Goal: Task Accomplishment & Management: Use online tool/utility

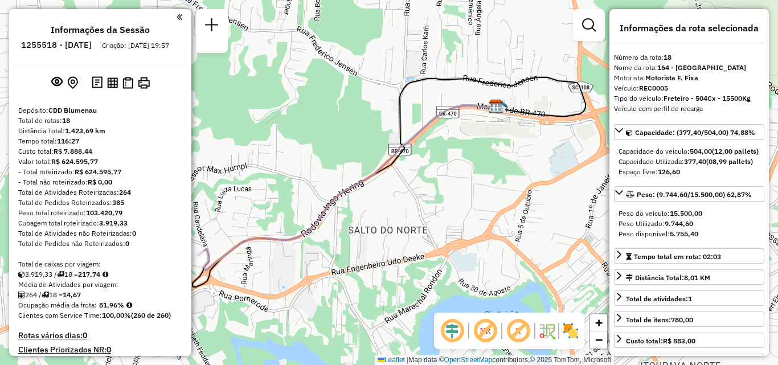
select select "**********"
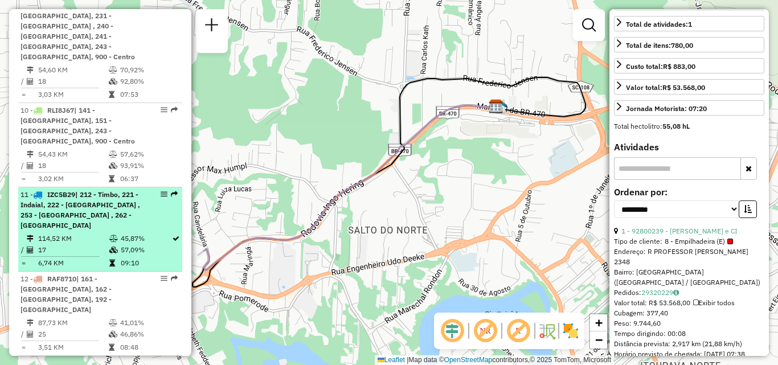
scroll to position [1206, 0]
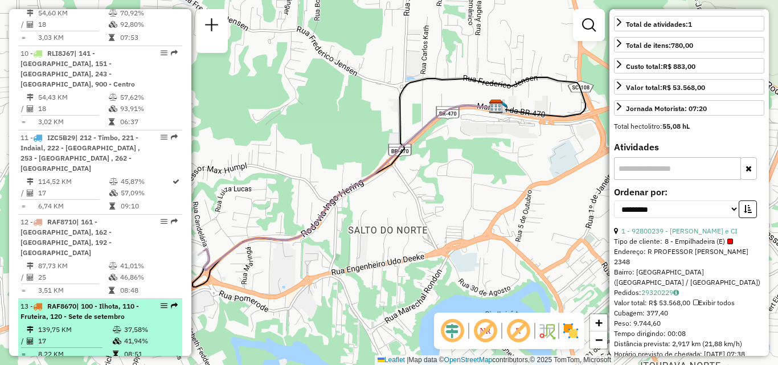
click at [80, 324] on td "139,75 KM" at bounding box center [75, 329] width 75 height 11
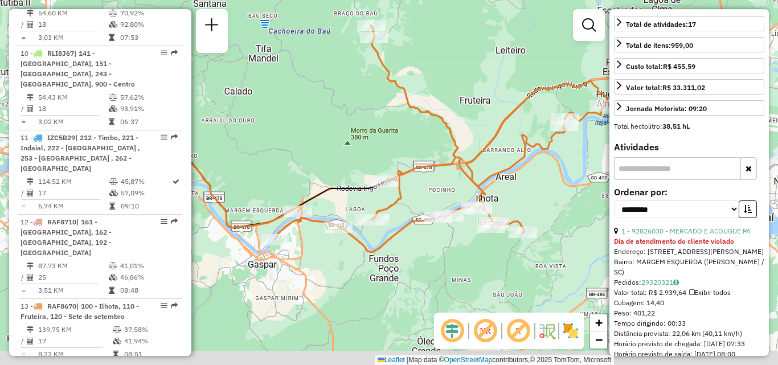
drag, startPoint x: 358, startPoint y: 190, endPoint x: 283, endPoint y: 130, distance: 96.2
click at [283, 130] on div "Janela de atendimento Grade de atendimento Capacidade Transportadoras Veículos …" at bounding box center [389, 182] width 778 height 365
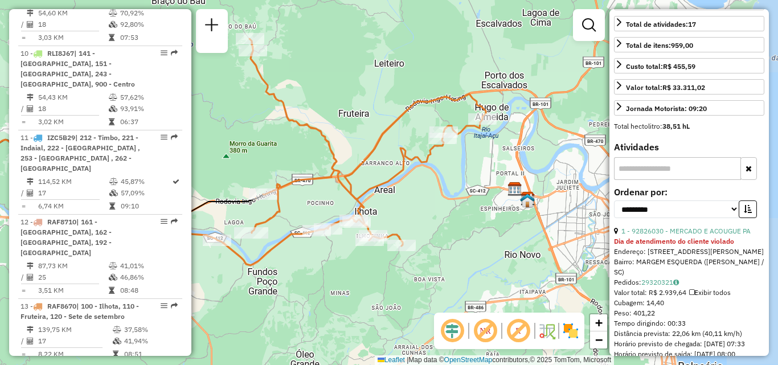
drag, startPoint x: 382, startPoint y: 212, endPoint x: 292, endPoint y: 247, distance: 96.7
click at [292, 247] on div "Janela de atendimento Grade de atendimento Capacidade Transportadoras Veículos …" at bounding box center [389, 182] width 778 height 365
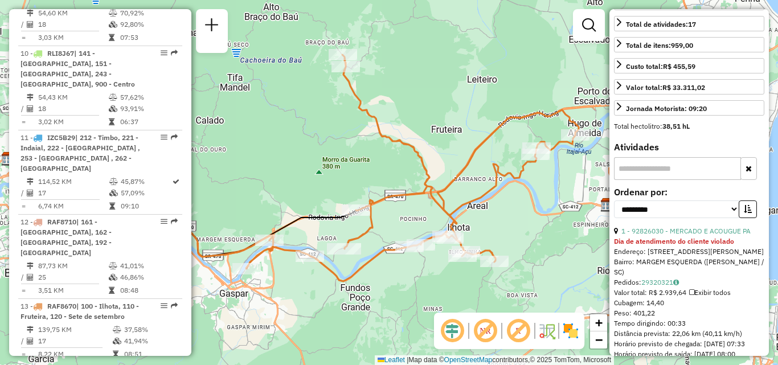
drag, startPoint x: 362, startPoint y: 202, endPoint x: 441, endPoint y: 217, distance: 80.0
click at [441, 217] on icon at bounding box center [412, 168] width 333 height 227
click at [476, 182] on div "Janela de atendimento Grade de atendimento Capacidade Transportadoras Veículos …" at bounding box center [389, 182] width 778 height 365
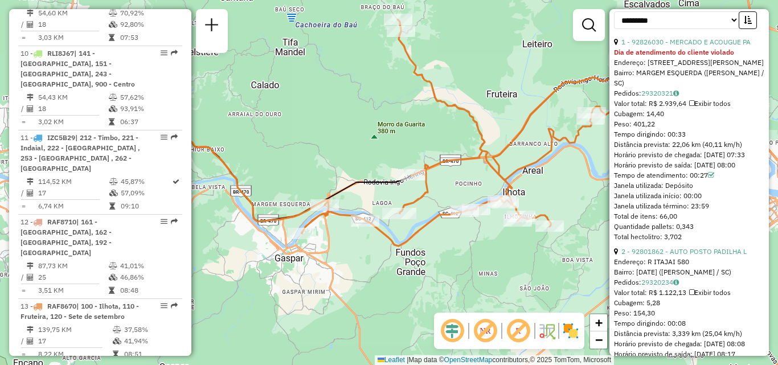
scroll to position [503, 0]
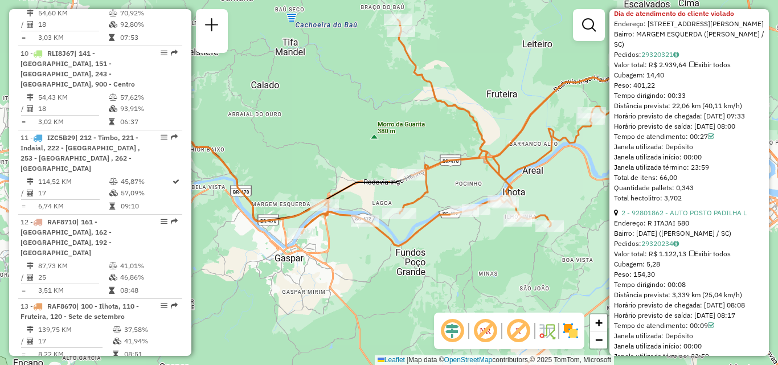
click at [388, 163] on div "Janela de atendimento Grade de atendimento Capacidade Transportadoras Veículos …" at bounding box center [389, 182] width 778 height 365
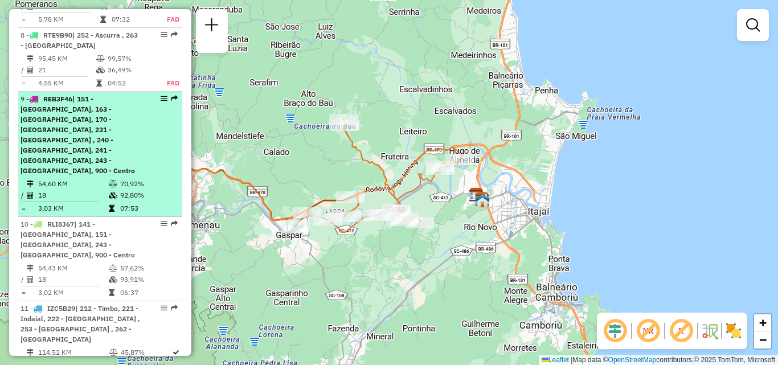
scroll to position [978, 0]
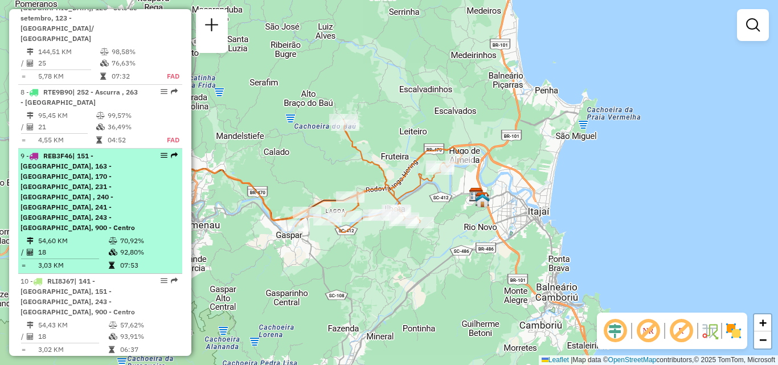
click at [68, 151] on div "9 - REB3F46 | 151 - Fortaleza, 163 - Testo Salto, 170 - Fortaleza Alta, 231 - V…" at bounding box center [81, 192] width 121 height 82
select select "**********"
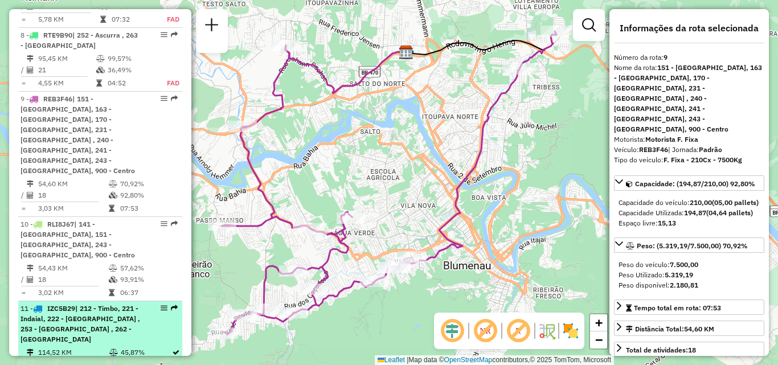
scroll to position [1092, 0]
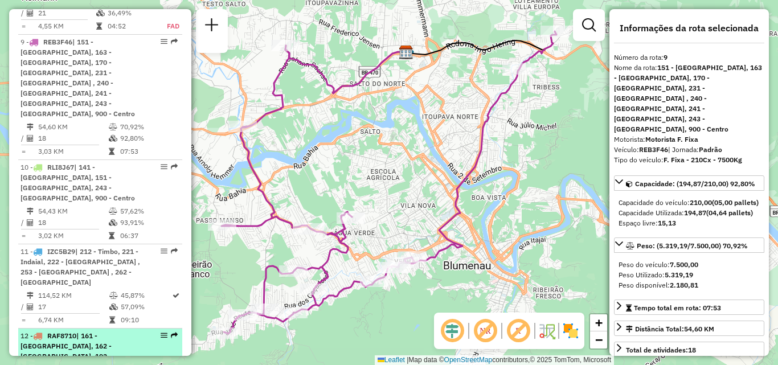
click at [71, 331] on div "12 - RAF8710 | 161 - Vila União, 162 - Itoupavazinha, 192 - Itoupava Central" at bounding box center [81, 351] width 121 height 41
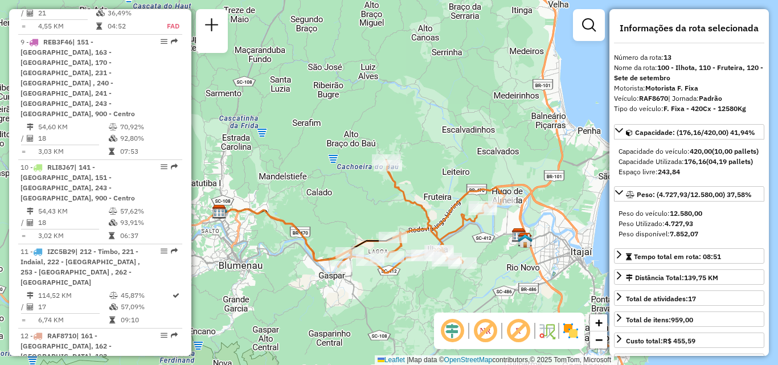
drag, startPoint x: 452, startPoint y: 195, endPoint x: 361, endPoint y: 211, distance: 92.7
click at [361, 211] on div "Janela de atendimento Grade de atendimento Capacidade Transportadoras Veículos …" at bounding box center [389, 182] width 778 height 365
drag, startPoint x: 360, startPoint y: 211, endPoint x: 377, endPoint y: 207, distance: 17.0
click at [377, 207] on div "Janela de atendimento Grade de atendimento Capacidade Transportadoras Veículos …" at bounding box center [389, 182] width 778 height 365
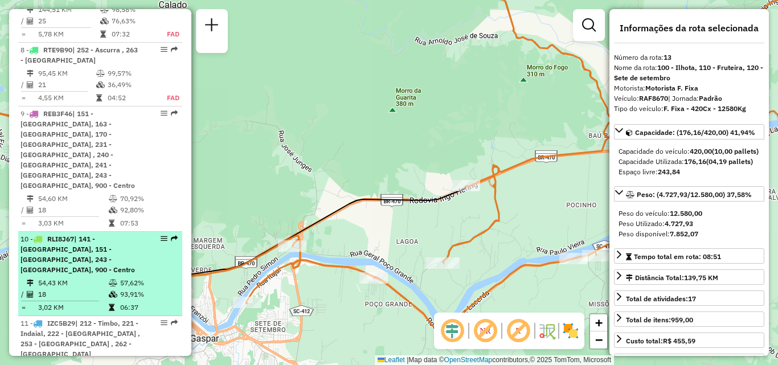
scroll to position [1035, 0]
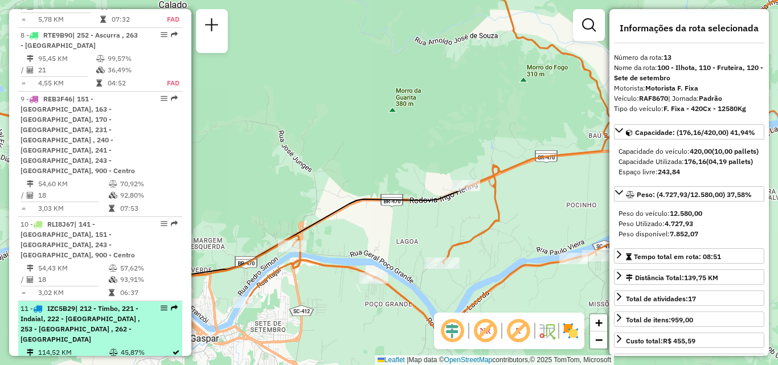
click at [70, 304] on span "| 212 - Timbo, 221 - Indaial, 222 - Tapajós , 253 - Rio Morto , 262 - Benedito …" at bounding box center [81, 323] width 120 height 39
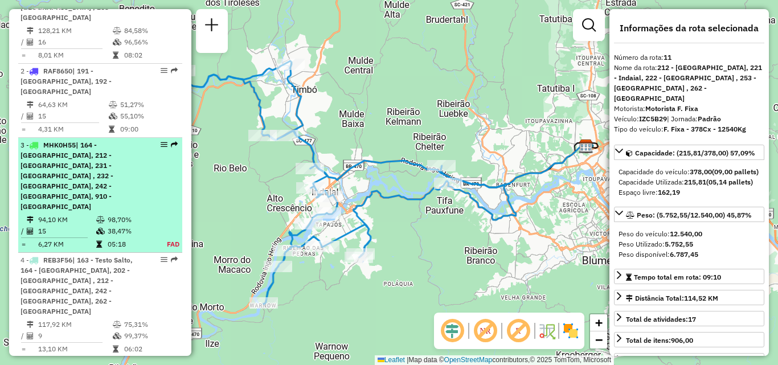
scroll to position [465, 0]
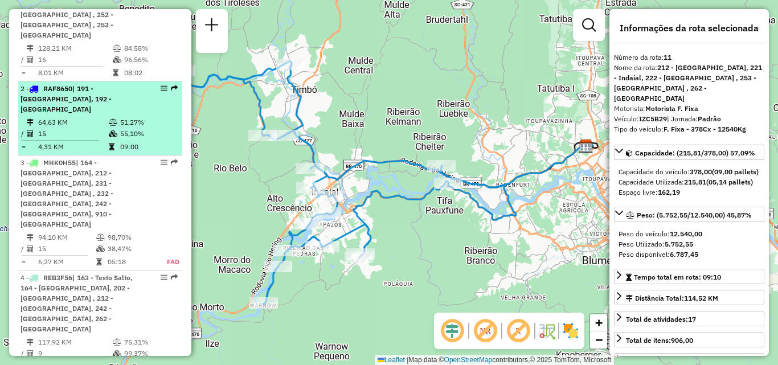
click at [56, 128] on td "15" at bounding box center [73, 133] width 71 height 11
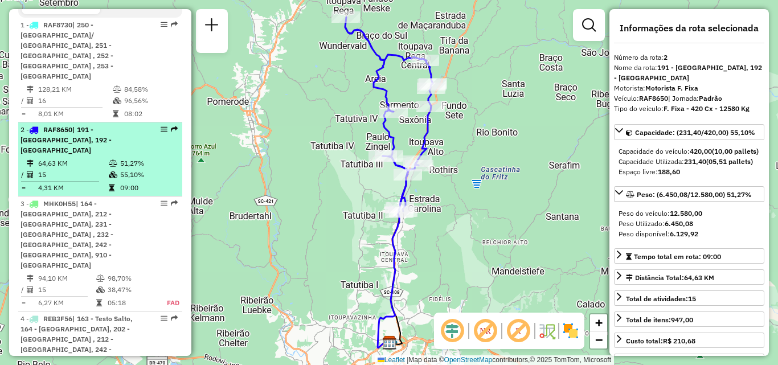
scroll to position [408, 0]
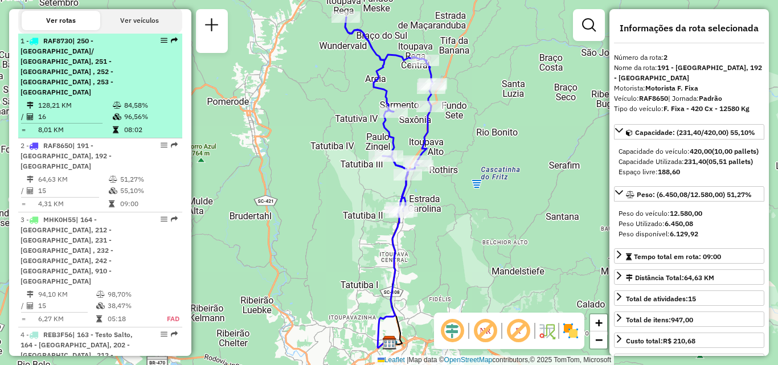
click at [55, 111] on td "16" at bounding box center [75, 116] width 75 height 11
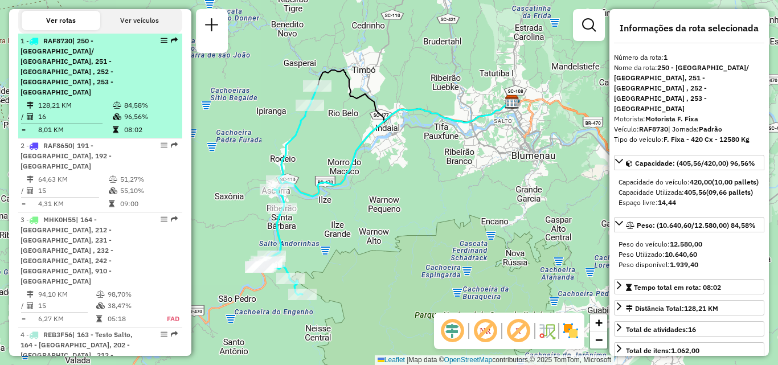
scroll to position [465, 0]
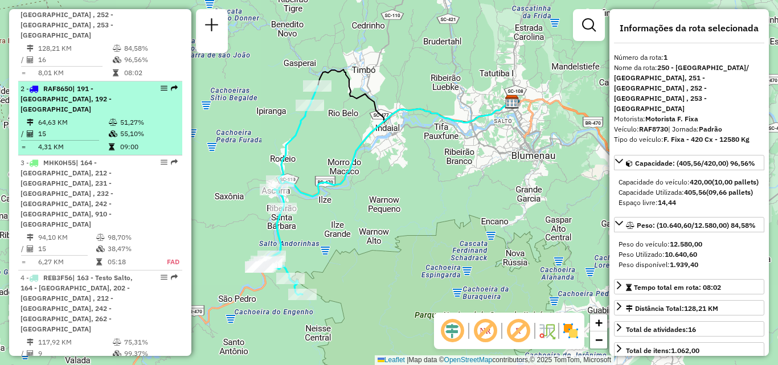
click at [55, 128] on td "15" at bounding box center [73, 133] width 71 height 11
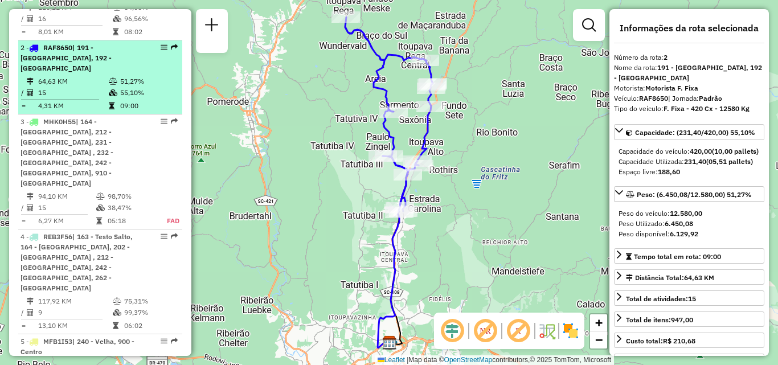
scroll to position [522, 0]
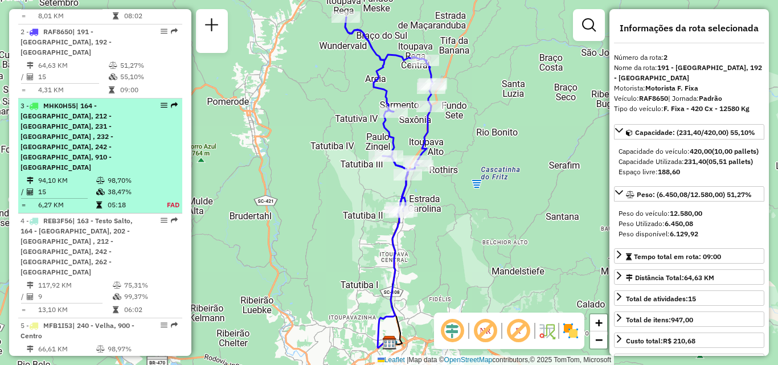
click at [56, 108] on span "| 164 - Bedenfurt, 212 - Salto do norte, 231 - Velha central , 232 - Passo Mans…" at bounding box center [67, 136] width 93 height 70
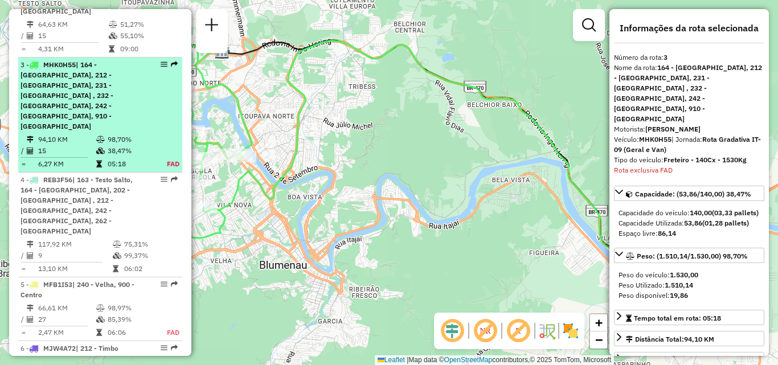
scroll to position [579, 0]
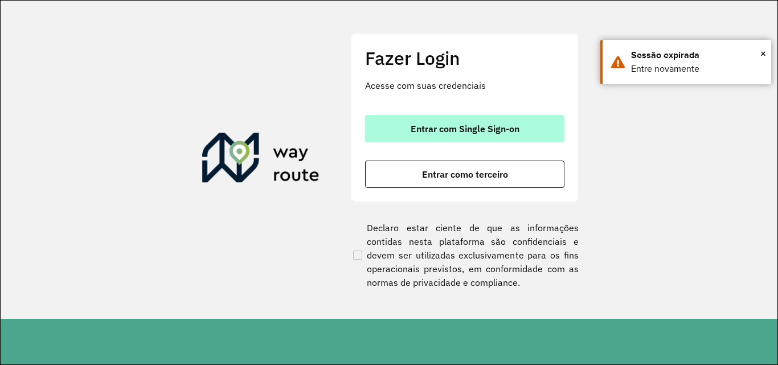
click at [485, 134] on button "Entrar com Single Sign-on" at bounding box center [464, 128] width 199 height 27
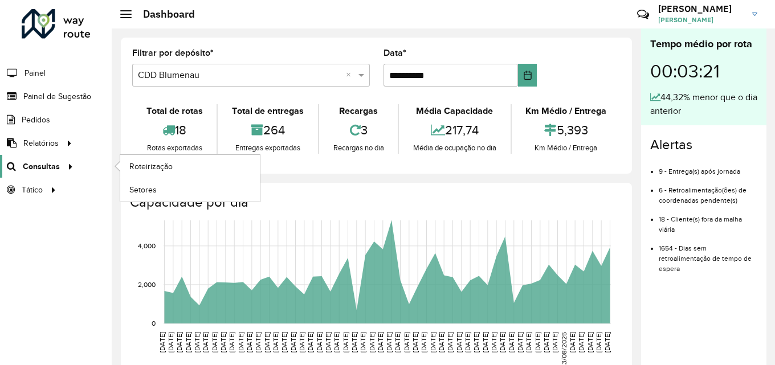
click at [43, 164] on span "Consultas" at bounding box center [41, 167] width 37 height 12
click at [142, 168] on span "Roteirização" at bounding box center [152, 167] width 46 height 12
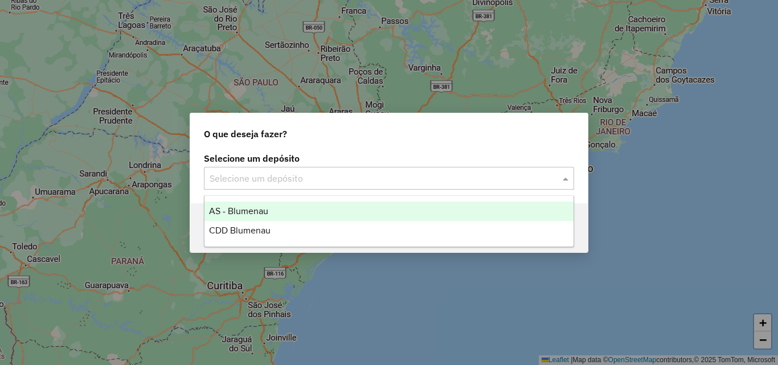
click at [318, 180] on input "text" at bounding box center [378, 179] width 336 height 14
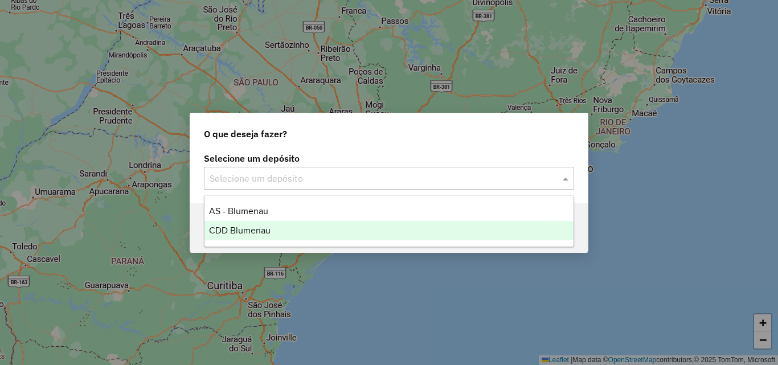
click at [264, 226] on span "CDD Blumenau" at bounding box center [240, 231] width 62 height 10
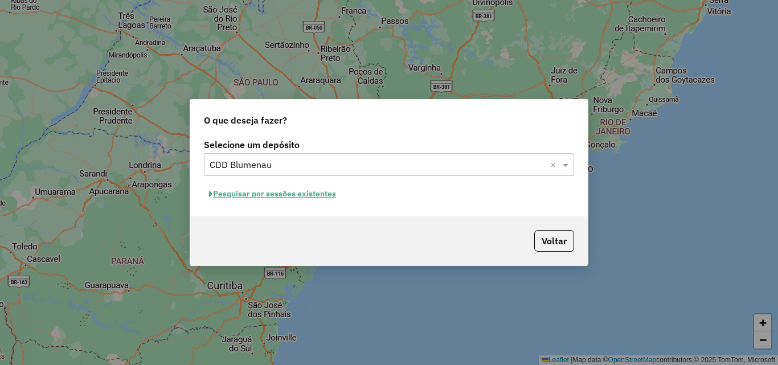
click at [328, 193] on button "Pesquisar por sessões existentes" at bounding box center [272, 194] width 137 height 18
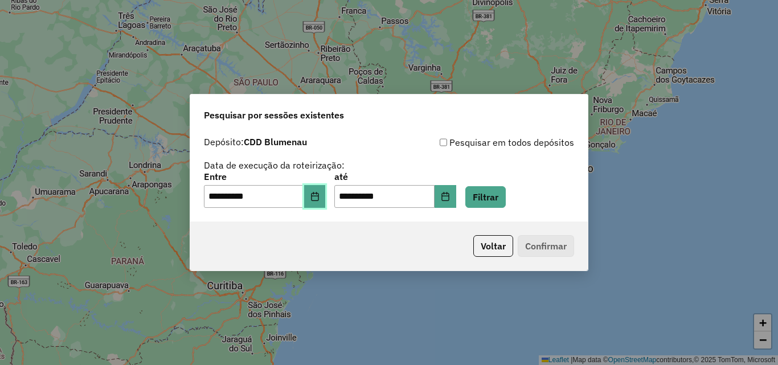
click at [319, 201] on icon "Choose Date" at bounding box center [314, 196] width 7 height 9
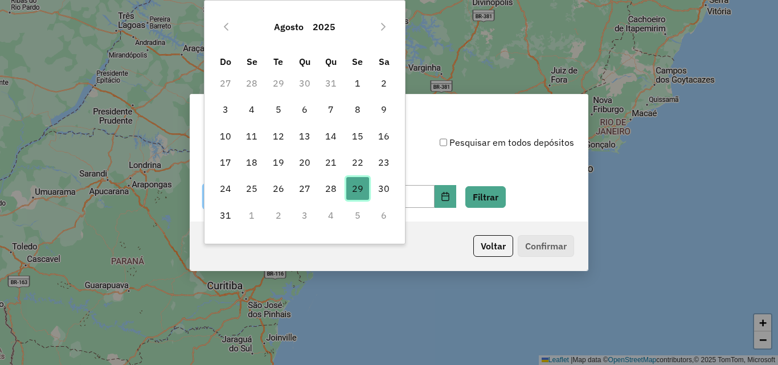
click at [358, 190] on span "29" at bounding box center [357, 188] width 23 height 23
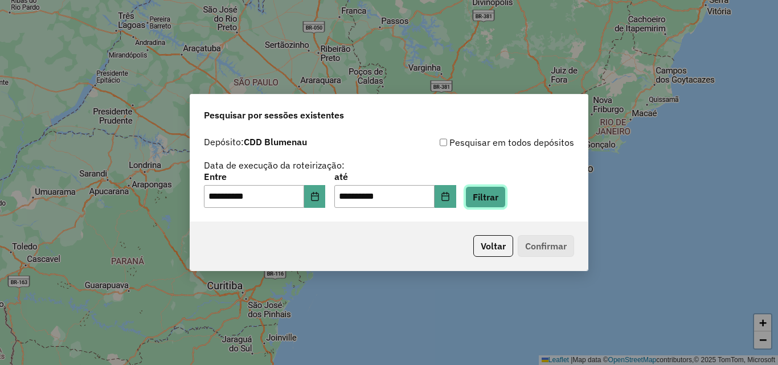
click at [495, 194] on button "Filtrar" at bounding box center [486, 197] width 40 height 22
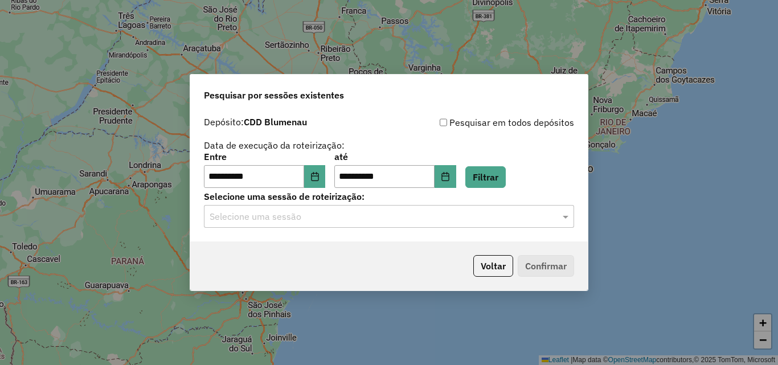
click at [336, 218] on input "text" at bounding box center [378, 217] width 336 height 14
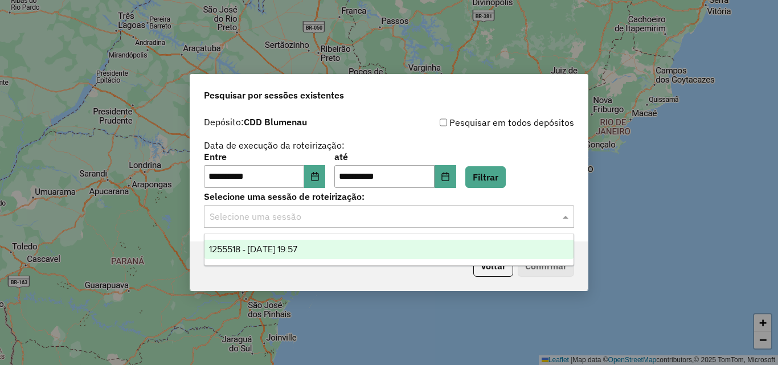
click at [397, 250] on div "1255518 - 29/08/2025 19:57" at bounding box center [389, 249] width 369 height 19
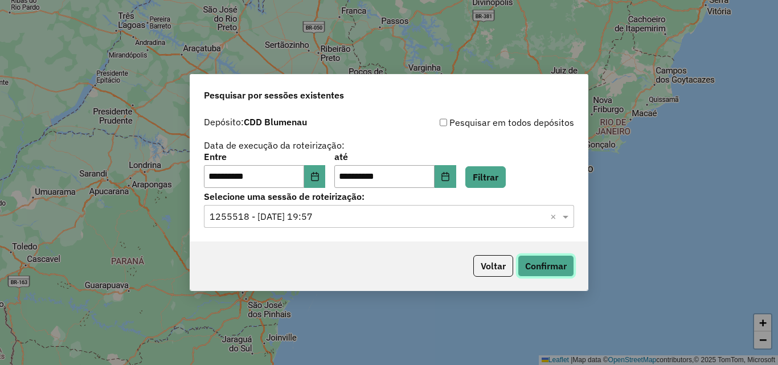
click at [539, 267] on button "Confirmar" at bounding box center [546, 266] width 56 height 22
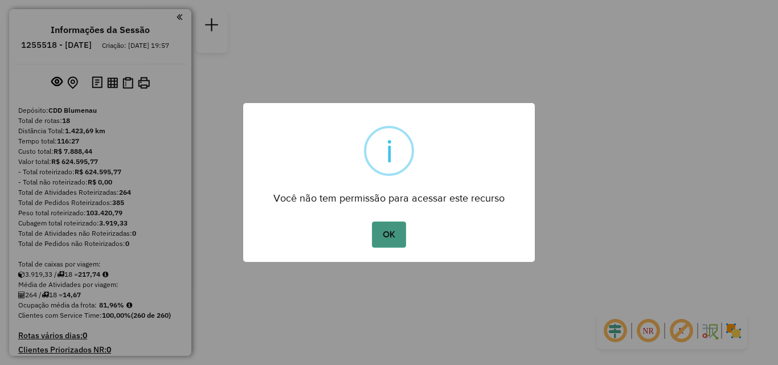
click at [382, 236] on button "OK" at bounding box center [389, 235] width 34 height 26
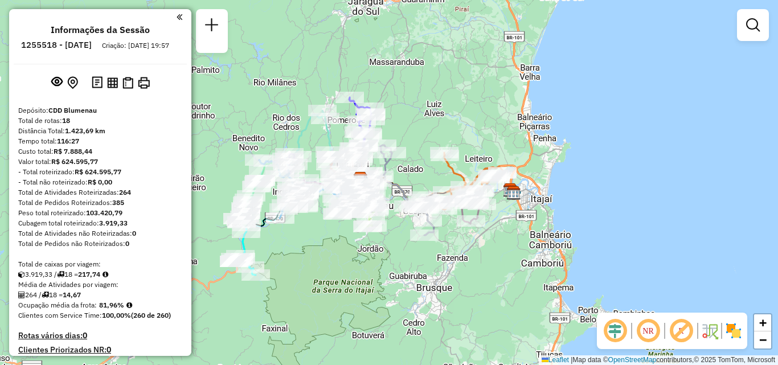
drag, startPoint x: 453, startPoint y: 232, endPoint x: 440, endPoint y: 228, distance: 13.2
click at [446, 230] on div "Janela de atendimento Grade de atendimento Capacidade Transportadoras Veículos …" at bounding box center [389, 182] width 778 height 365
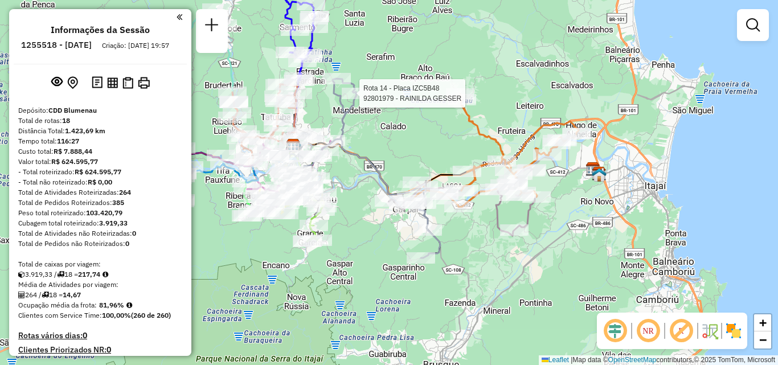
select select "**********"
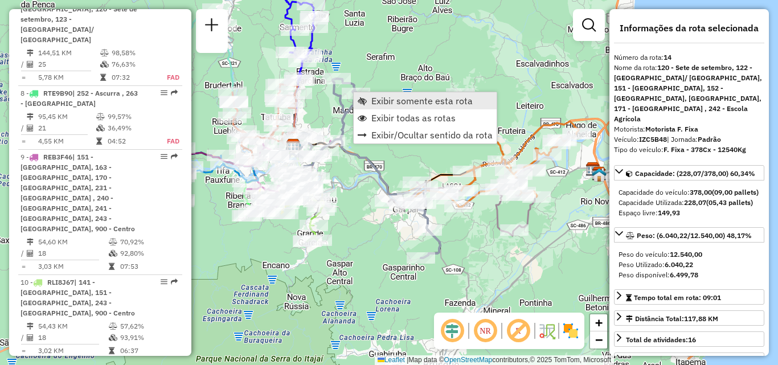
scroll to position [1377, 0]
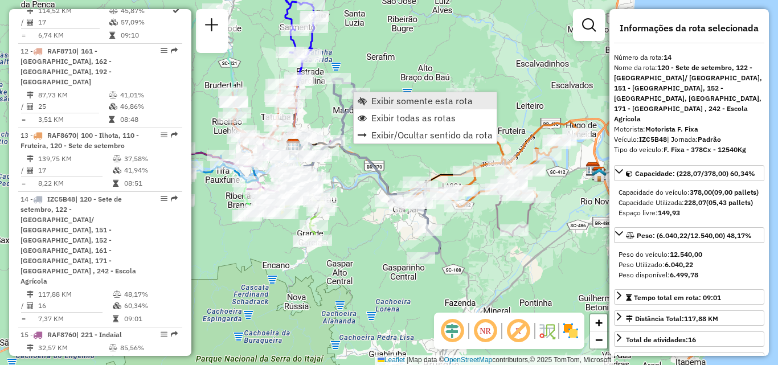
click at [368, 104] on link "Exibir somente esta rota" at bounding box center [425, 100] width 143 height 17
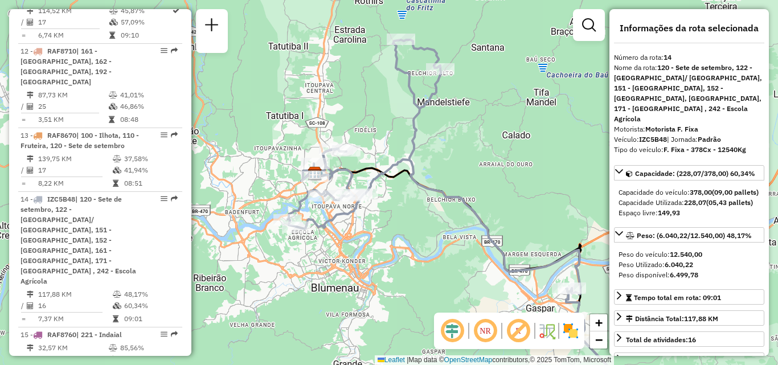
drag, startPoint x: 398, startPoint y: 176, endPoint x: 452, endPoint y: 225, distance: 73.4
click at [456, 227] on div "Janela de atendimento Grade de atendimento Capacidade Transportadoras Veículos …" at bounding box center [389, 182] width 778 height 365
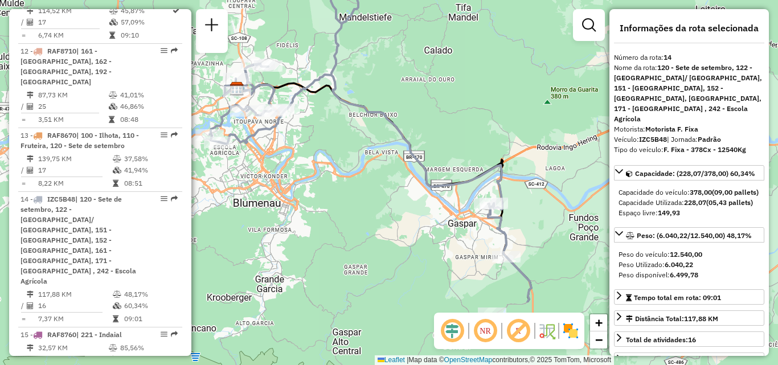
drag, startPoint x: 443, startPoint y: 258, endPoint x: 366, endPoint y: 158, distance: 125.5
click at [366, 158] on div "Janela de atendimento Grade de atendimento Capacidade Transportadoras Veículos …" at bounding box center [389, 182] width 778 height 365
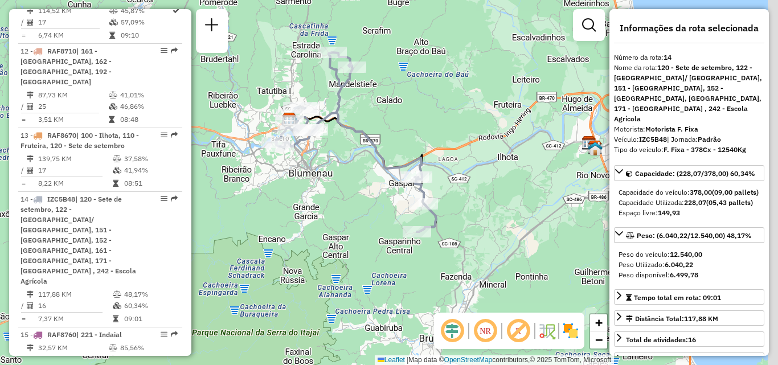
click at [395, 191] on div "Janela de atendimento Grade de atendimento Capacidade Transportadoras Veículos …" at bounding box center [389, 182] width 778 height 365
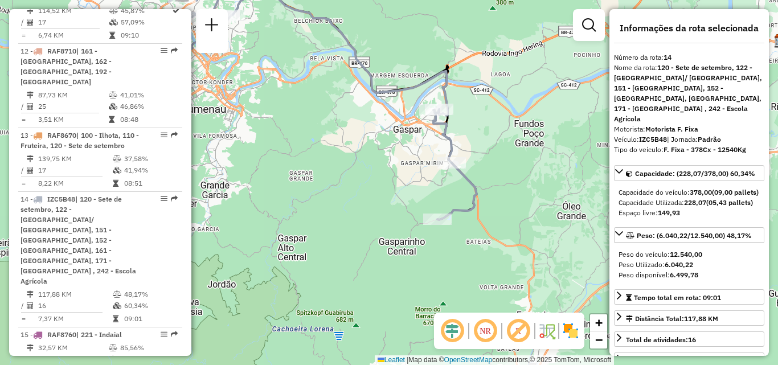
click at [430, 225] on div at bounding box center [437, 219] width 28 height 11
drag, startPoint x: 373, startPoint y: 217, endPoint x: 464, endPoint y: 266, distance: 103.0
click at [464, 267] on div "Rota 14 - Placa IZC5B48 92805256 - VALDIR DOS SANTOS Janela de atendimento Grad…" at bounding box center [389, 182] width 778 height 365
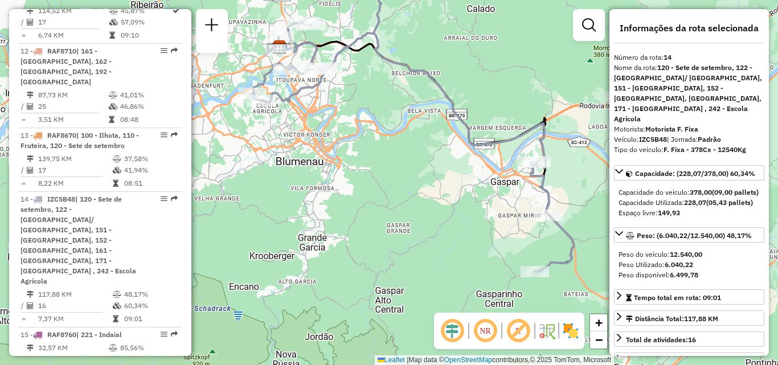
click at [459, 269] on div "Janela de atendimento Grade de atendimento Capacidade Transportadoras Veículos …" at bounding box center [389, 182] width 778 height 365
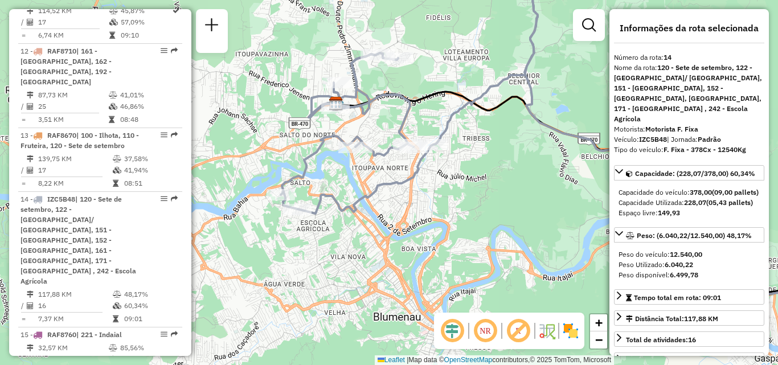
drag, startPoint x: 377, startPoint y: 201, endPoint x: 434, endPoint y: 203, distance: 57.0
click at [434, 203] on div "Janela de atendimento Grade de atendimento Capacidade Transportadoras Veículos …" at bounding box center [389, 182] width 778 height 365
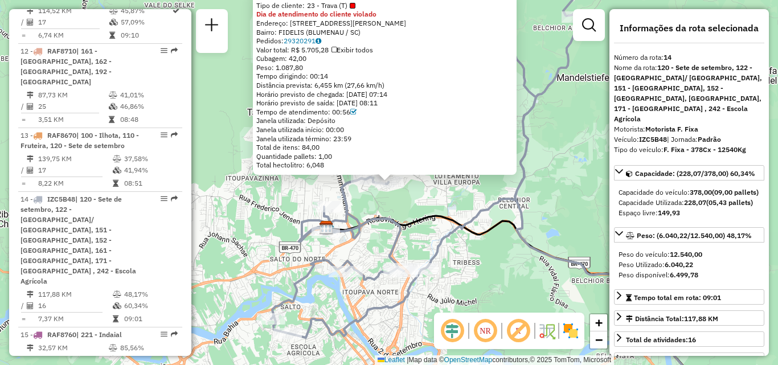
click at [455, 206] on div "92800286 - MERCEARIA E BAR VERD Tipo de cliente: 23 - Trava (T) Dia de atendime…" at bounding box center [389, 182] width 778 height 365
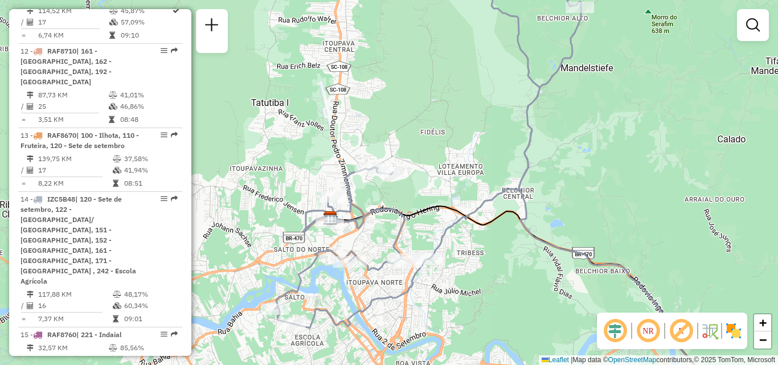
drag, startPoint x: 438, startPoint y: 206, endPoint x: 460, endPoint y: 173, distance: 39.0
click at [458, 175] on div "Janela de atendimento Grade de atendimento Capacidade Transportadoras Veículos …" at bounding box center [389, 182] width 778 height 365
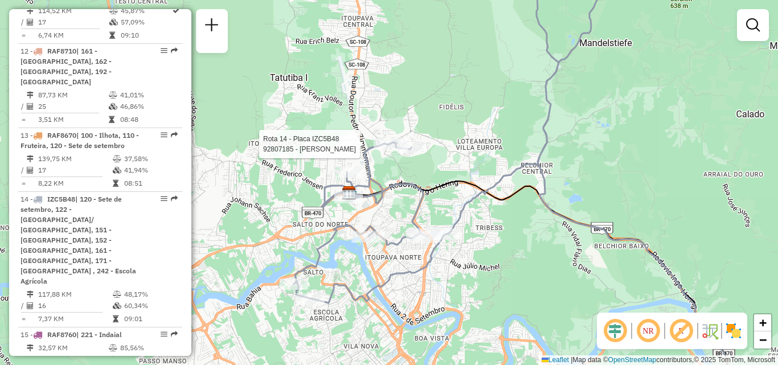
select select "**********"
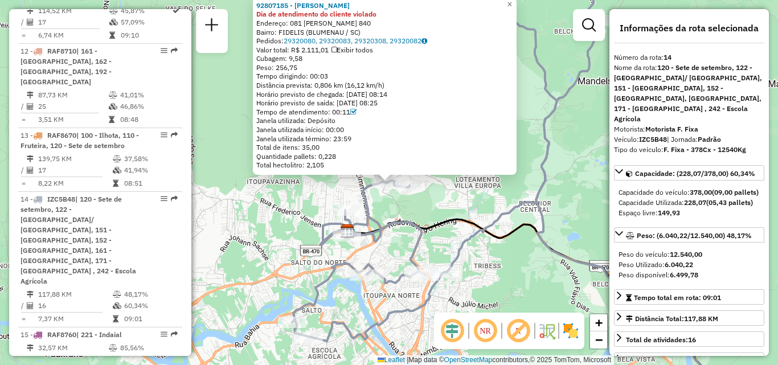
click at [423, 206] on div "92807185 - ANTONIA GOMES DE FRE Dia de atendimento do cliente violado Endereço:…" at bounding box center [389, 182] width 778 height 365
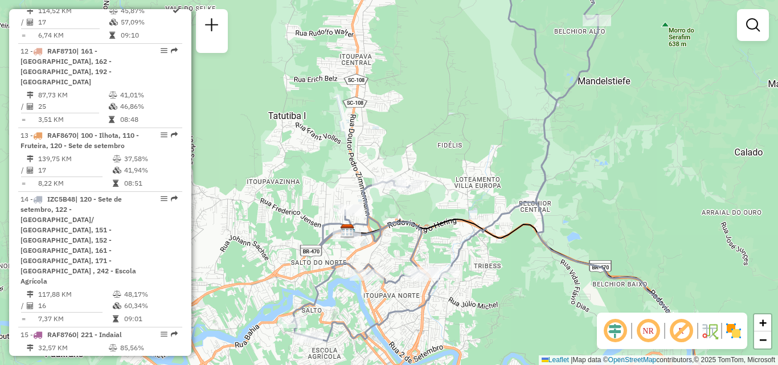
drag, startPoint x: 439, startPoint y: 203, endPoint x: 455, endPoint y: 190, distance: 20.6
click at [454, 191] on icon at bounding box center [574, 183] width 564 height 438
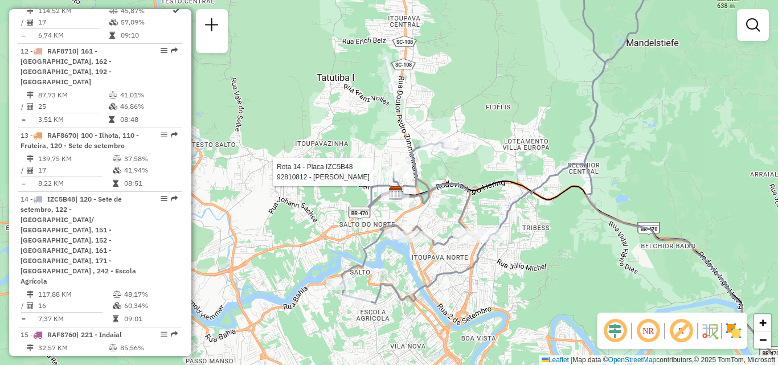
select select "**********"
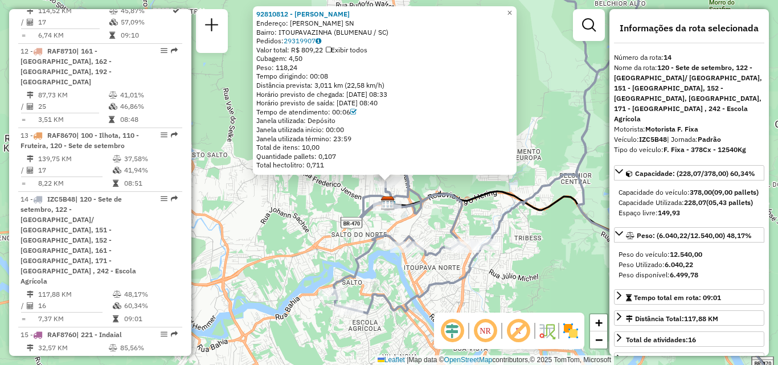
click at [449, 199] on icon at bounding box center [594, 182] width 523 height 436
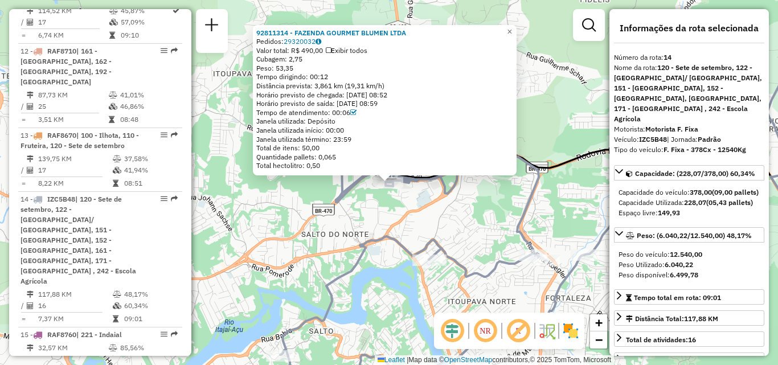
click at [487, 230] on div "92811314 - FAZENDA GOURMET BLUMEN LTDA Pedidos: 29320032 Valor total: R$ 490,00…" at bounding box center [389, 182] width 778 height 365
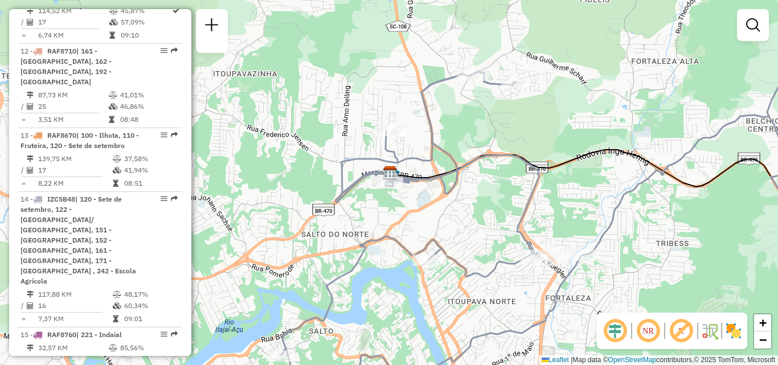
click at [459, 162] on div "Janela de atendimento Grade de atendimento Capacidade Transportadoras Veículos …" at bounding box center [389, 182] width 778 height 365
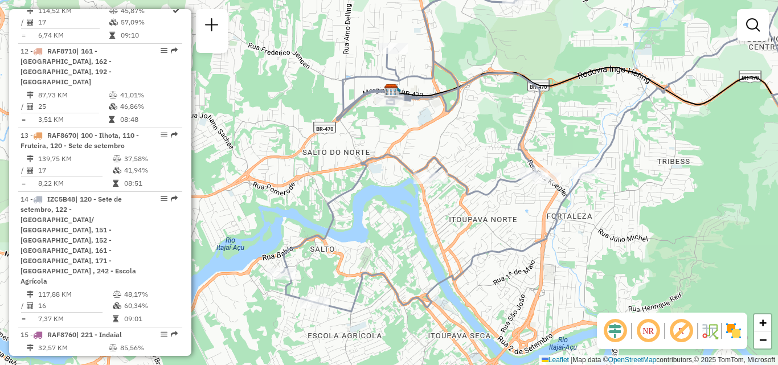
drag, startPoint x: 452, startPoint y: 195, endPoint x: 444, endPoint y: 147, distance: 48.5
click at [446, 155] on div "Janela de atendimento Grade de atendimento Capacidade Transportadoras Veículos …" at bounding box center [389, 182] width 778 height 365
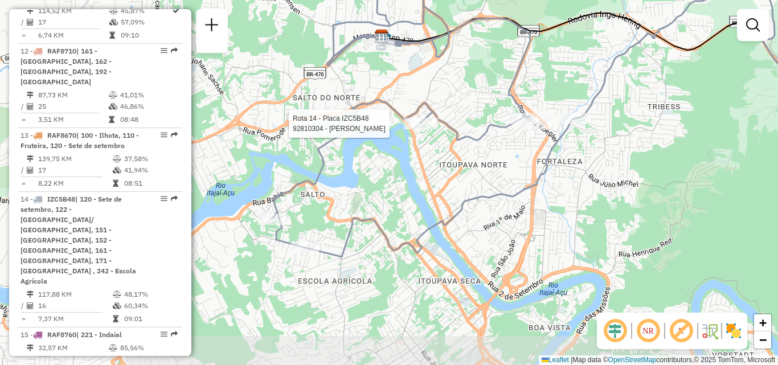
select select "**********"
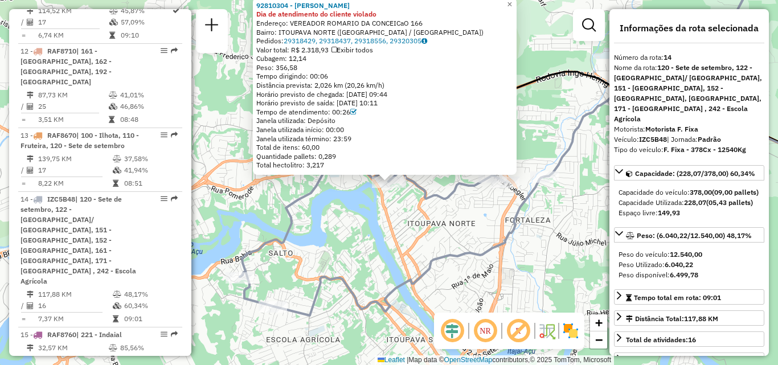
click at [448, 187] on div "92810304 - ANDREAMARA MERCADO Dia de atendimento do cliente violado Endereço: V…" at bounding box center [389, 182] width 778 height 365
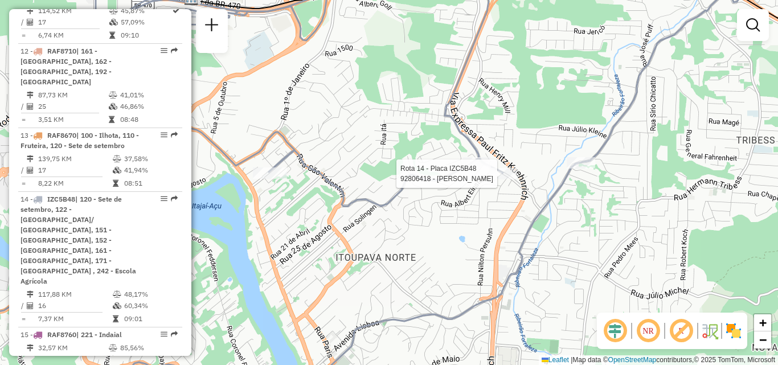
select select "**********"
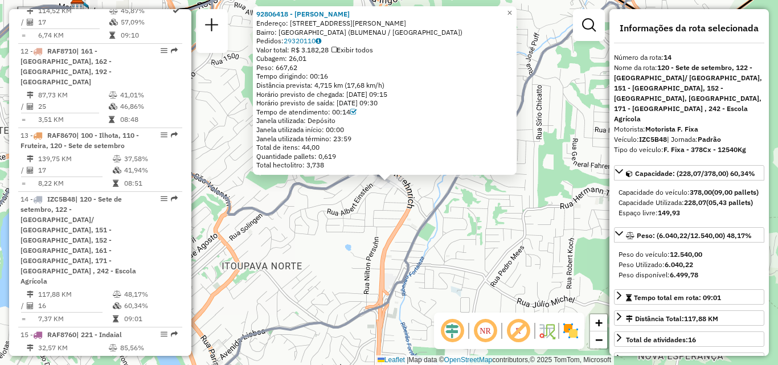
click at [495, 248] on div "92806418 - MARCOS LUCIANI Endereço: R Fritz Koegler 389 Bairro: FORTALEZA (BLUM…" at bounding box center [389, 182] width 778 height 365
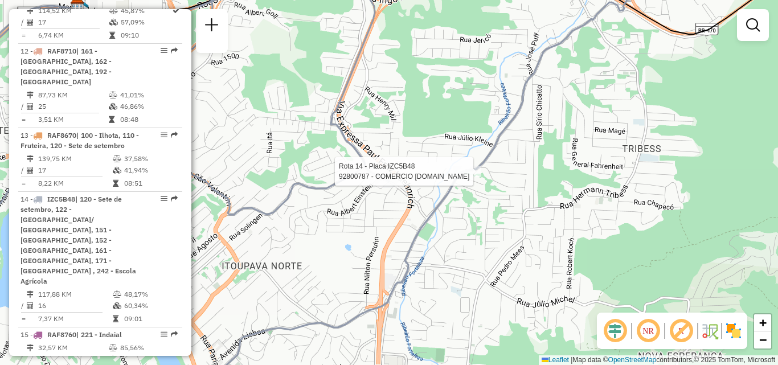
click at [471, 177] on div at bounding box center [467, 171] width 28 height 11
select select "**********"
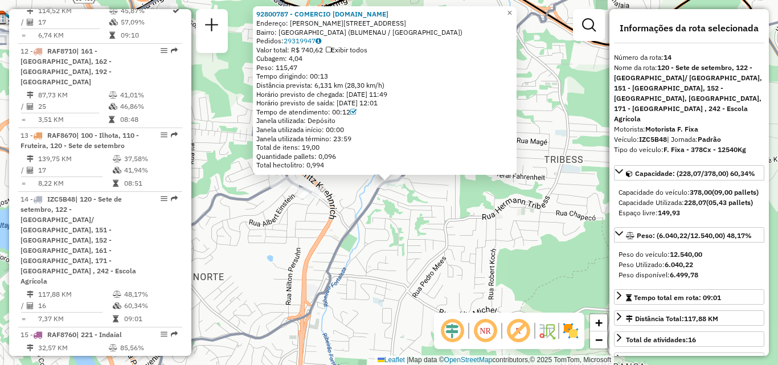
click at [440, 261] on div "92800787 - COMERCIO GEN.ALIM.MA Endereço: R Francisco Vahldieck 1733 Bairro: FO…" at bounding box center [389, 182] width 778 height 365
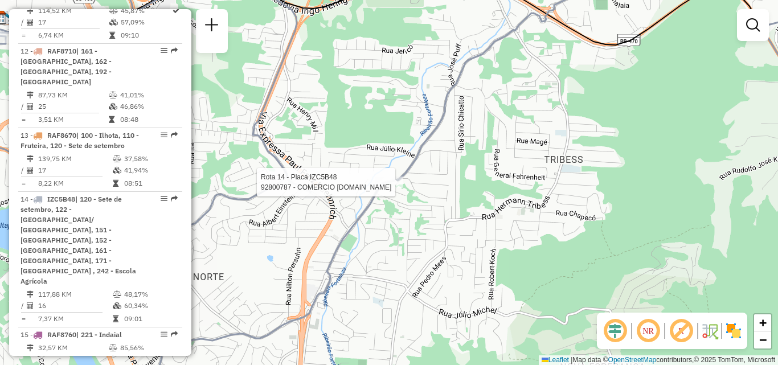
click at [393, 188] on div at bounding box center [389, 182] width 28 height 11
select select "**********"
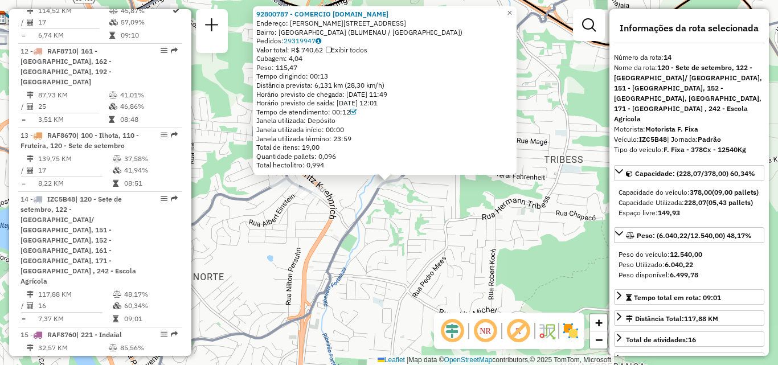
click at [384, 227] on div "92800787 - COMERCIO GEN.ALIM.MA Endereço: R Francisco Vahldieck 1733 Bairro: FO…" at bounding box center [389, 182] width 778 height 365
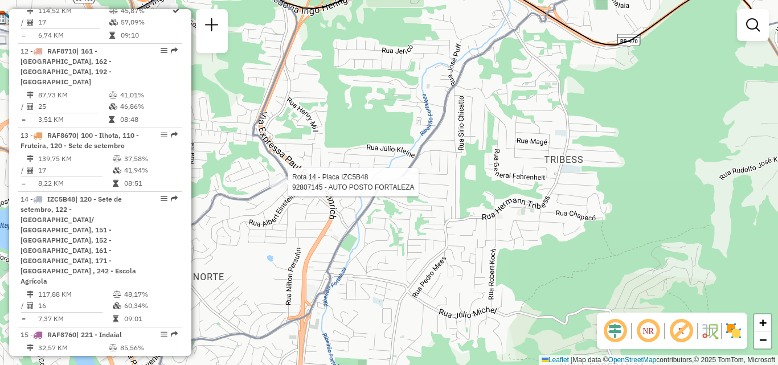
select select "**********"
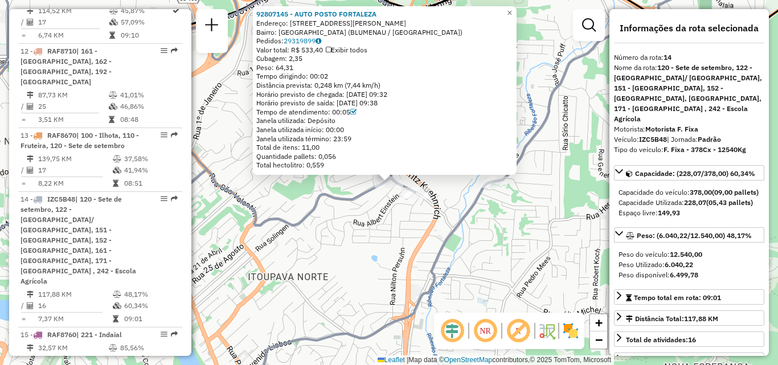
click at [281, 226] on icon at bounding box center [317, 183] width 791 height 438
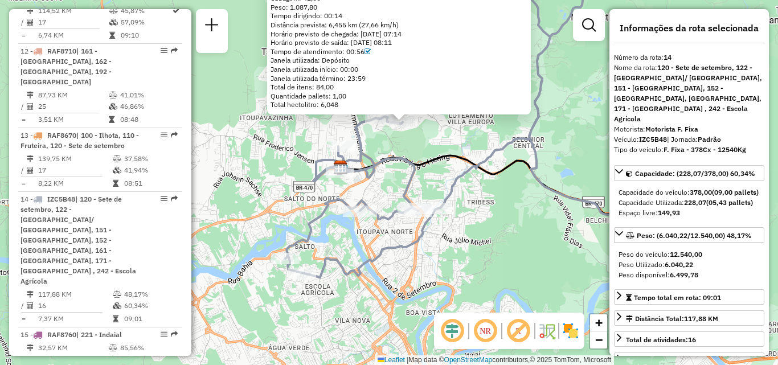
drag, startPoint x: 374, startPoint y: 235, endPoint x: 386, endPoint y: 157, distance: 79.6
click at [386, 157] on icon at bounding box center [577, 122] width 584 height 438
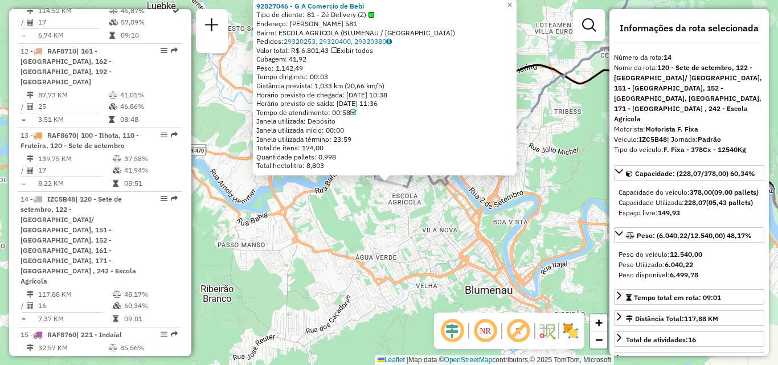
click at [405, 271] on div "92827046 - G A Comercio de Bebi Tipo de cliente: 81 - Zé Delivery (Z) Endereço:…" at bounding box center [389, 182] width 778 height 365
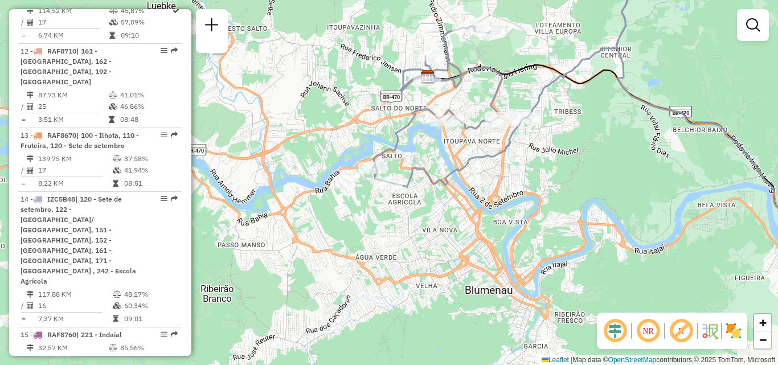
drag, startPoint x: 439, startPoint y: 214, endPoint x: 443, endPoint y: 244, distance: 30.4
click at [443, 244] on div "Janela de atendimento Grade de atendimento Capacidade Transportadoras Veículos …" at bounding box center [389, 182] width 778 height 365
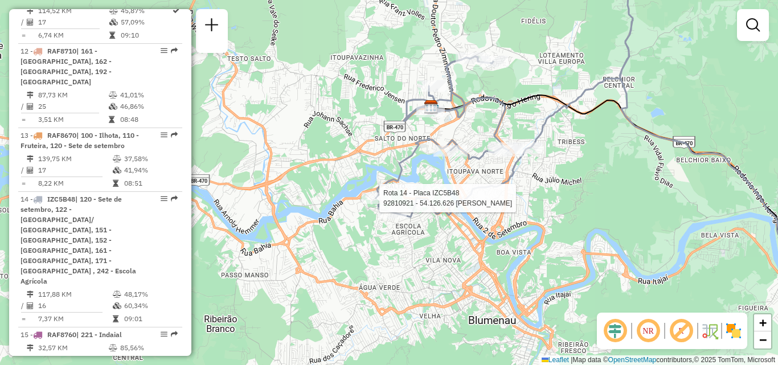
select select "**********"
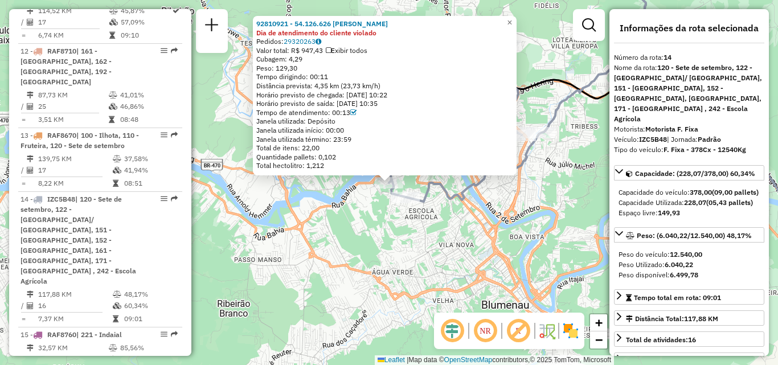
click at [376, 250] on div "92810921 - 54.126.626 LUIZ FERNANDO NUNES FERREIRA Dia de atendimento do client…" at bounding box center [389, 182] width 778 height 365
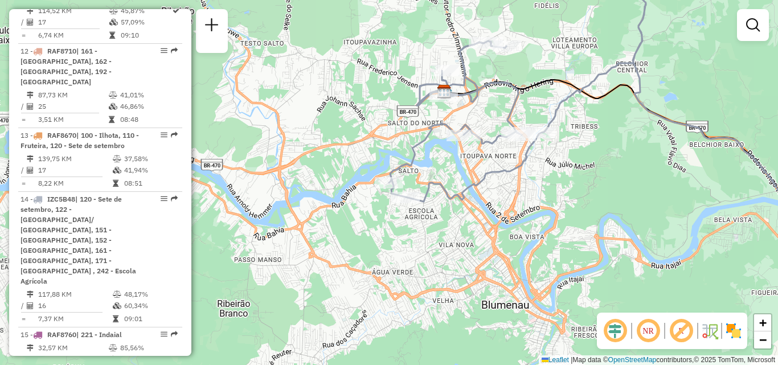
drag, startPoint x: 442, startPoint y: 236, endPoint x: 422, endPoint y: 265, distance: 34.9
click at [422, 265] on div "Janela de atendimento Grade de atendimento Capacidade Transportadoras Veículos …" at bounding box center [389, 182] width 778 height 365
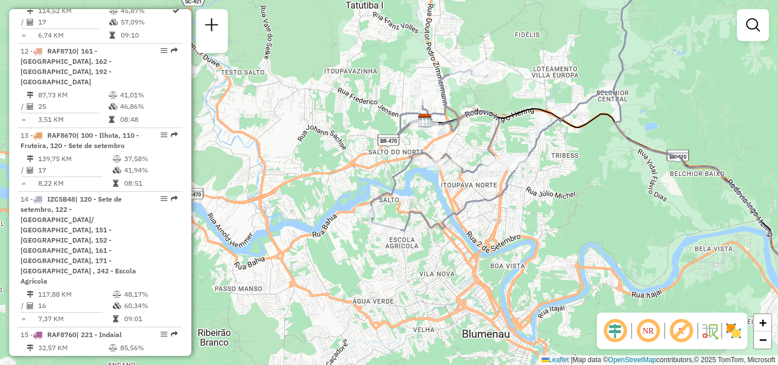
click at [438, 156] on icon at bounding box center [613, 140] width 486 height 353
select select "**********"
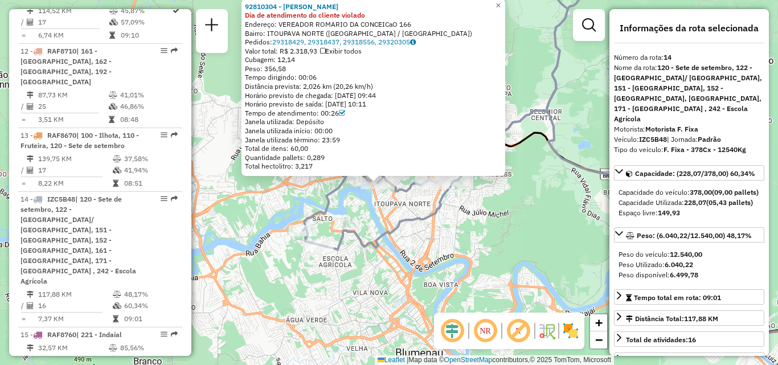
drag, startPoint x: 494, startPoint y: 217, endPoint x: 418, endPoint y: 210, distance: 76.1
click at [418, 210] on div "92810304 - ANDREAMARA MERCADO Dia de atendimento do cliente violado Endereço: V…" at bounding box center [389, 182] width 778 height 365
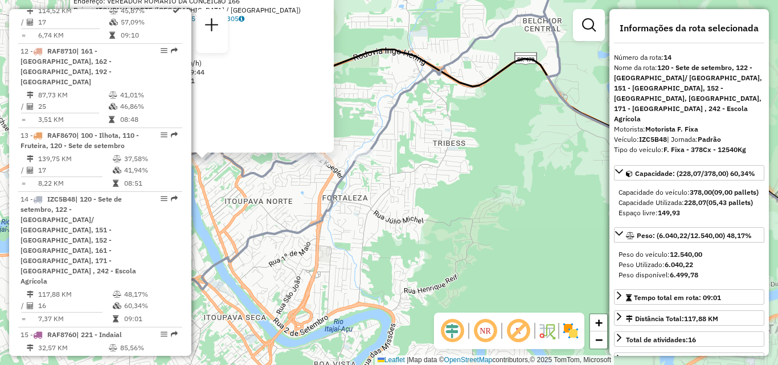
drag, startPoint x: 400, startPoint y: 200, endPoint x: 433, endPoint y: 201, distance: 33.1
click at [433, 201] on div "92810304 - ANDREAMARA MERCADO Dia de atendimento do cliente violado Endereço: V…" at bounding box center [389, 182] width 778 height 365
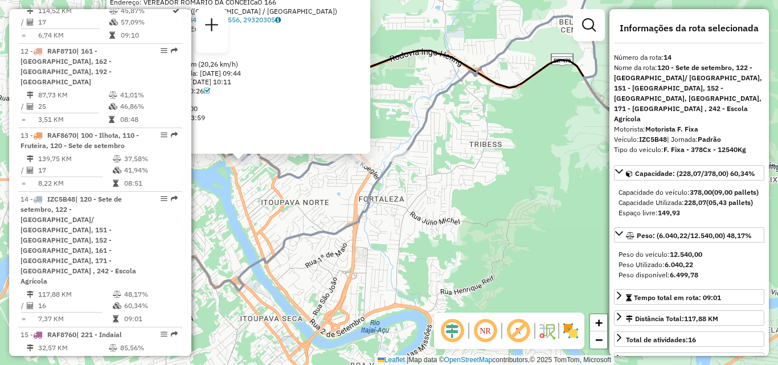
drag, startPoint x: 440, startPoint y: 203, endPoint x: 381, endPoint y: 200, distance: 59.4
click at [387, 202] on div "Rota 14 - Placa IZC5B48 92806418 - MARCOS LUCIANI 92810304 - ANDREAMARA MERCADO…" at bounding box center [389, 182] width 778 height 365
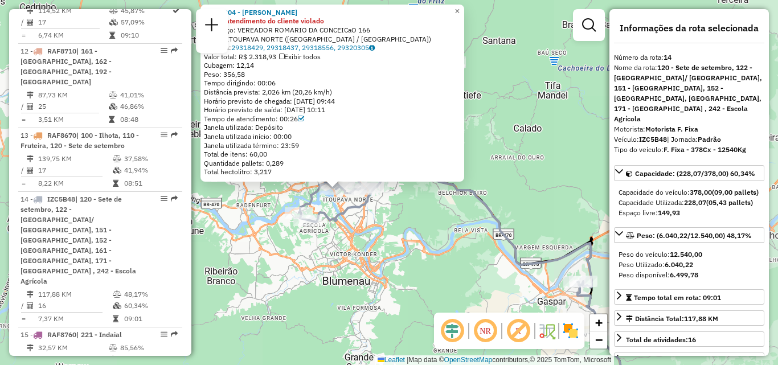
click at [409, 213] on div "92810304 - ANDREAMARA MERCADO Dia de atendimento do cliente violado Endereço: V…" at bounding box center [389, 182] width 778 height 365
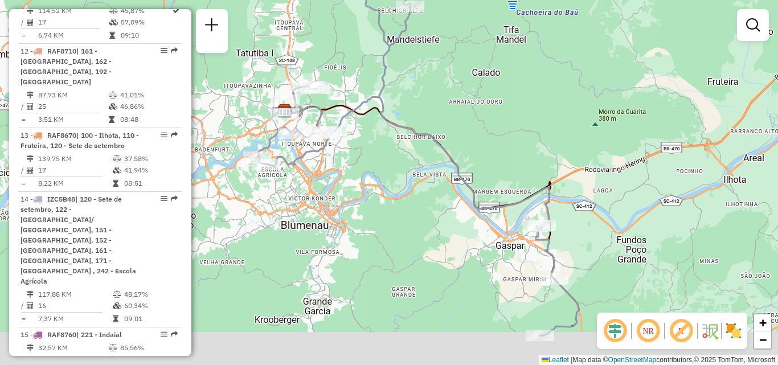
drag, startPoint x: 466, startPoint y: 251, endPoint x: 402, endPoint y: 174, distance: 100.3
click at [417, 193] on div "Janela de atendimento Grade de atendimento Capacidade Transportadoras Veículos …" at bounding box center [389, 182] width 778 height 365
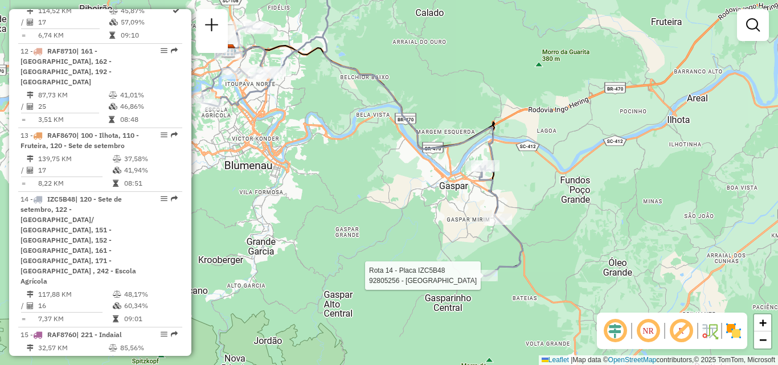
select select "**********"
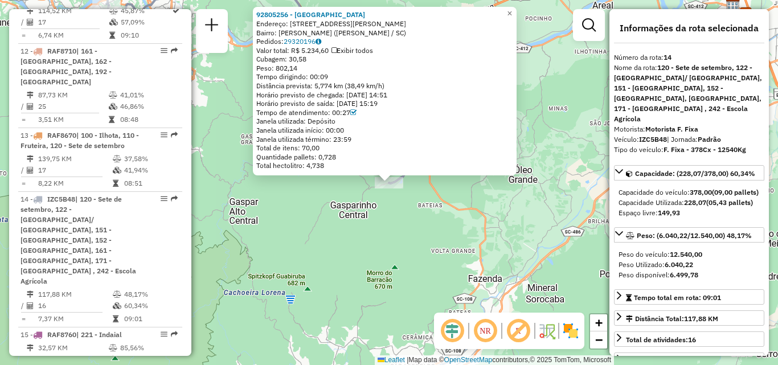
click at [413, 240] on div "92805256 - VALDIR DOS SANTOS Endereço: R JOAO MATHIAS ZIMMERMANN 3340 33340 Bai…" at bounding box center [389, 182] width 778 height 365
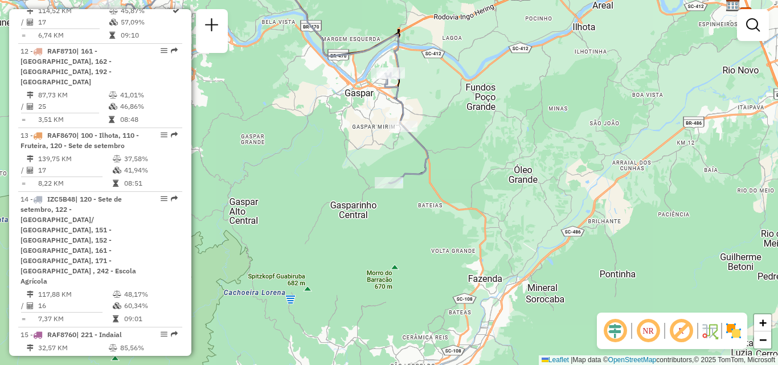
drag, startPoint x: 424, startPoint y: 222, endPoint x: 424, endPoint y: 259, distance: 37.0
click at [424, 259] on div "Janela de atendimento Grade de atendimento Capacidade Transportadoras Veículos …" at bounding box center [389, 182] width 778 height 365
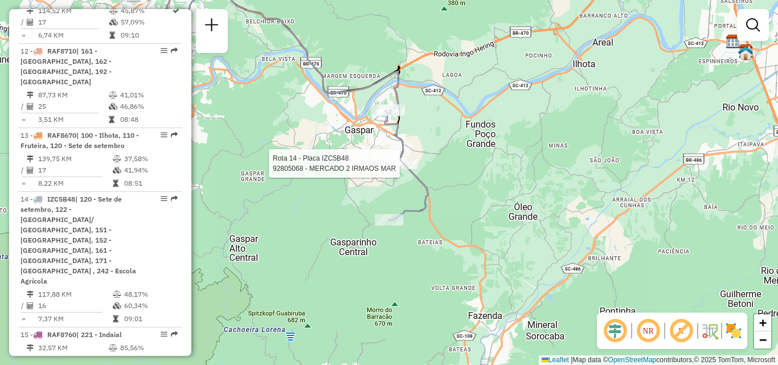
select select "**********"
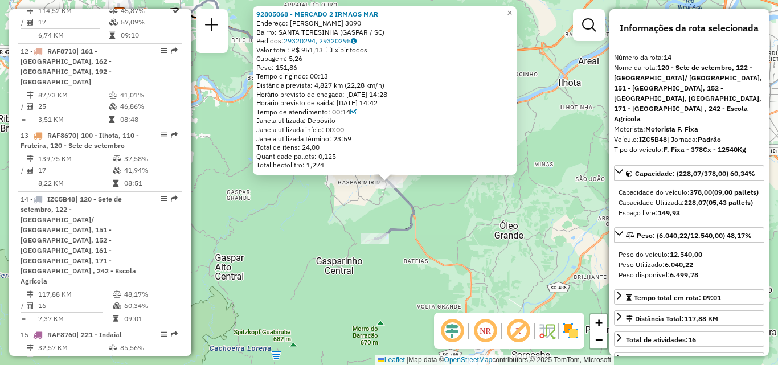
click at [361, 194] on div "92805068 - MERCADO 2 IRMAOS MAR Endereço: ROD IVO SILVEIRA 3090 Bairro: SANTA T…" at bounding box center [389, 182] width 778 height 365
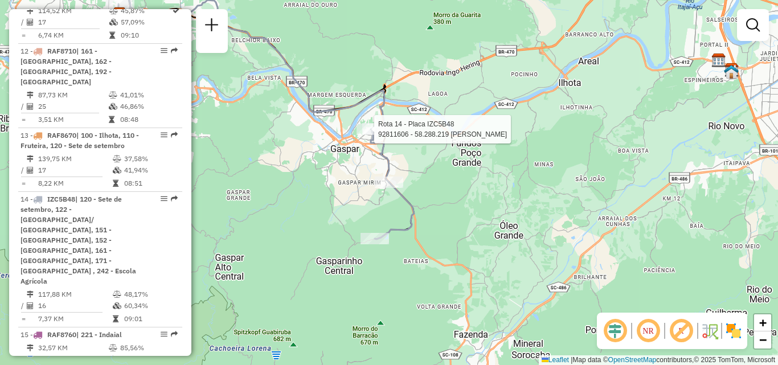
select select "**********"
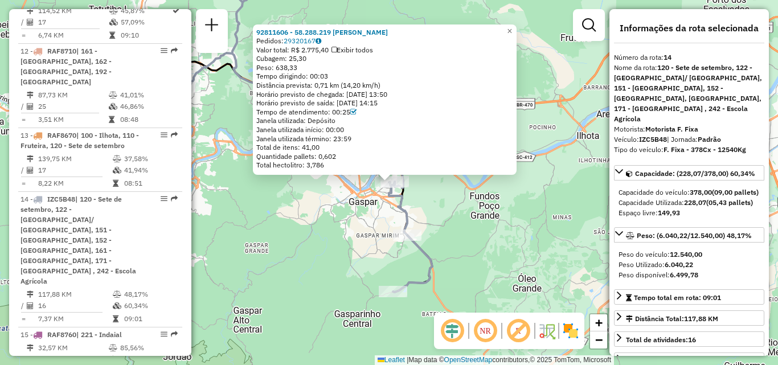
click at [324, 184] on div "92811606 - 58.288.219 VALDECI FERREIRA DOS SANTOS Pedidos: 29320167 Valor total…" at bounding box center [389, 182] width 778 height 365
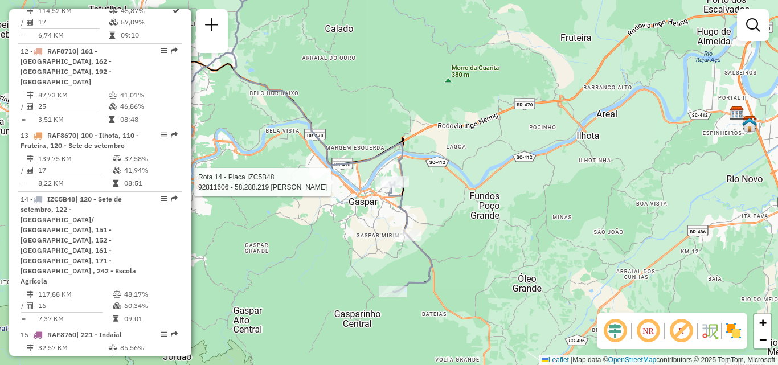
select select "**********"
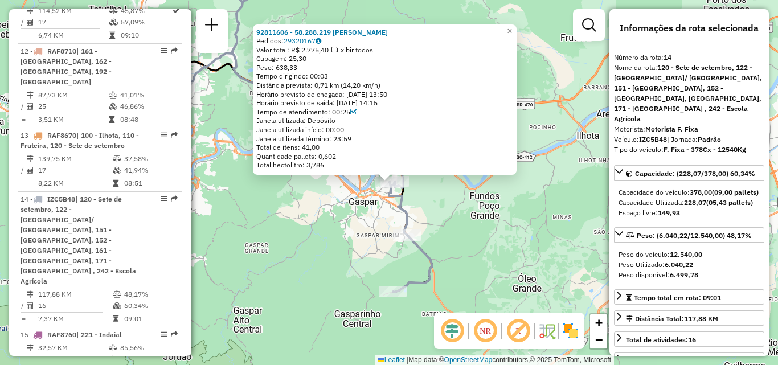
click at [329, 213] on div "92811606 - 58.288.219 VALDECI FERREIRA DOS SANTOS Pedidos: 29320167 Valor total…" at bounding box center [389, 182] width 778 height 365
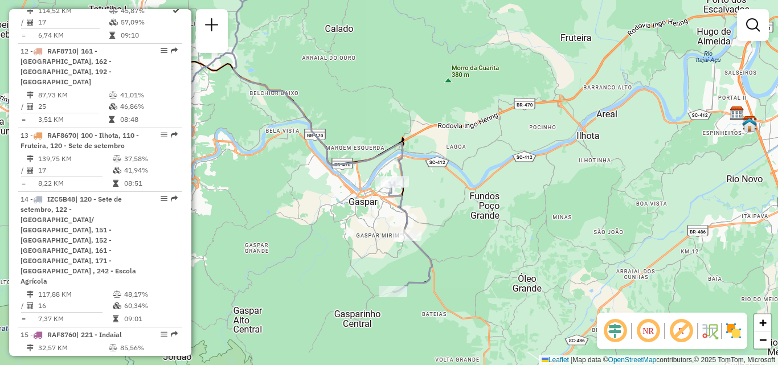
drag, startPoint x: 441, startPoint y: 218, endPoint x: 537, endPoint y: 219, distance: 95.7
click at [532, 219] on div "Janela de atendimento Grade de atendimento Capacidade Transportadoras Veículos …" at bounding box center [389, 182] width 778 height 365
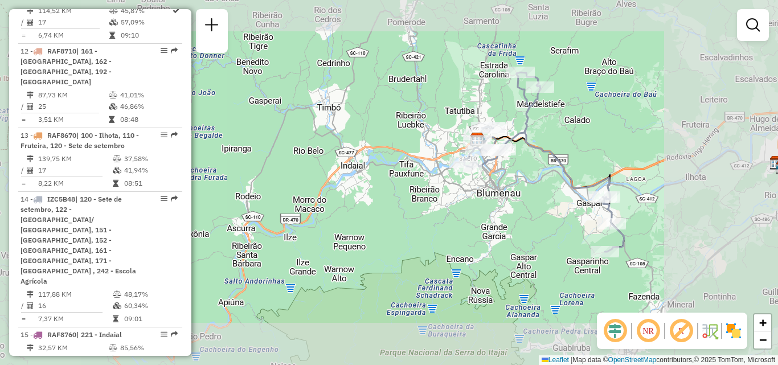
drag, startPoint x: 481, startPoint y: 202, endPoint x: 461, endPoint y: 202, distance: 19.9
click at [461, 202] on div "Janela de atendimento Grade de atendimento Capacidade Transportadoras Veículos …" at bounding box center [389, 182] width 778 height 365
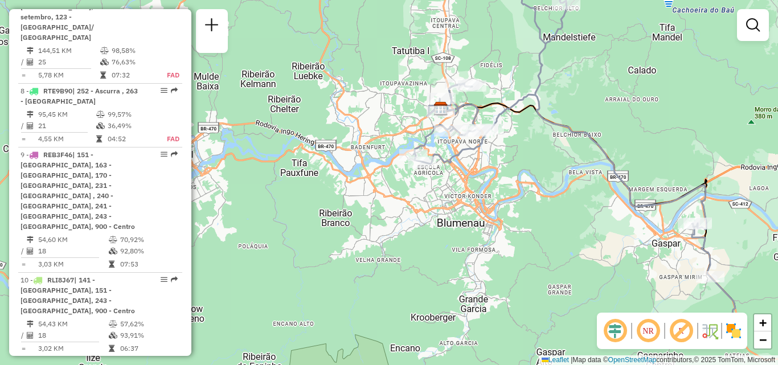
scroll to position [978, 0]
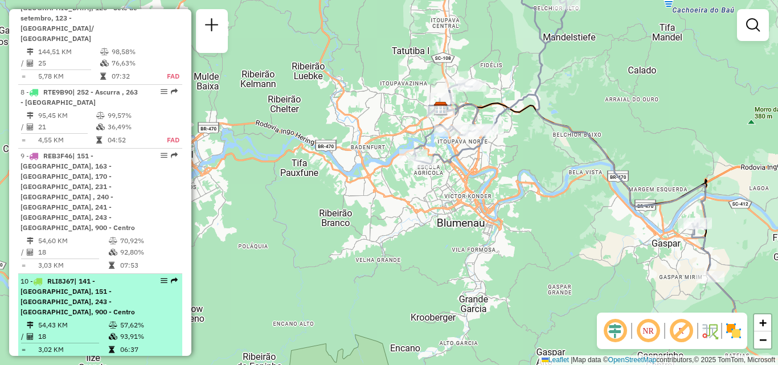
click at [70, 277] on span "| 141 - Grande Garcia, 151 - Fortaleza, 243 - Itoupava seca, 900 - Centro" at bounding box center [78, 296] width 115 height 39
select select "**********"
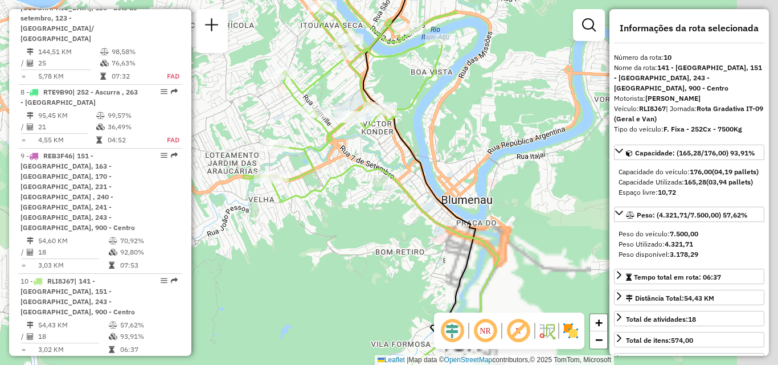
drag, startPoint x: 361, startPoint y: 202, endPoint x: 159, endPoint y: 241, distance: 205.4
click at [160, 242] on hb-router-mapa "Informações da Sessão 1255518 - 29/08/2025 Criação: 28/08/2025 19:57 Depósito: …" at bounding box center [389, 182] width 778 height 365
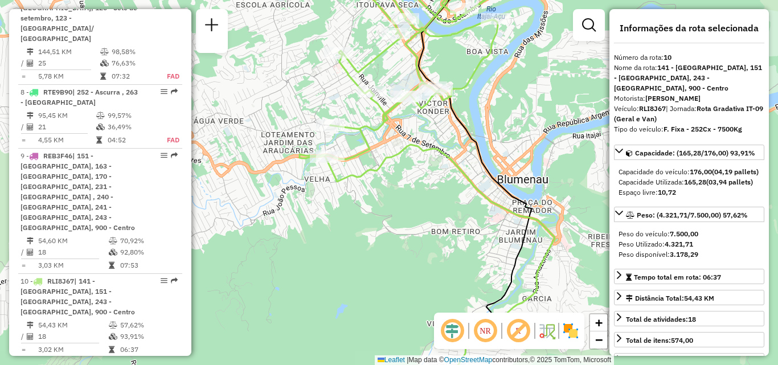
drag, startPoint x: 323, startPoint y: 210, endPoint x: 450, endPoint y: 179, distance: 131.3
click at [430, 182] on div "Janela de atendimento Grade de atendimento Capacidade Transportadoras Veículos …" at bounding box center [389, 182] width 778 height 365
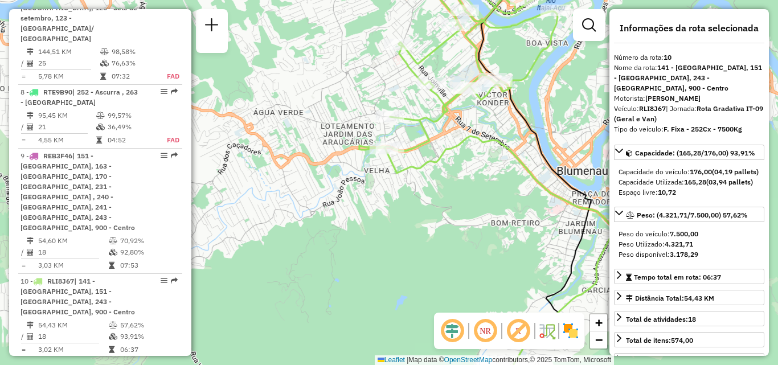
drag, startPoint x: 434, startPoint y: 186, endPoint x: 400, endPoint y: 189, distance: 33.8
click at [402, 190] on div "Janela de atendimento Grade de atendimento Capacidade Transportadoras Veículos …" at bounding box center [389, 182] width 778 height 365
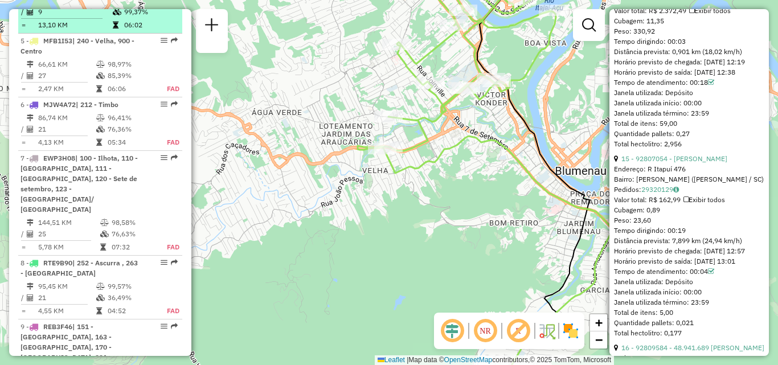
scroll to position [864, 0]
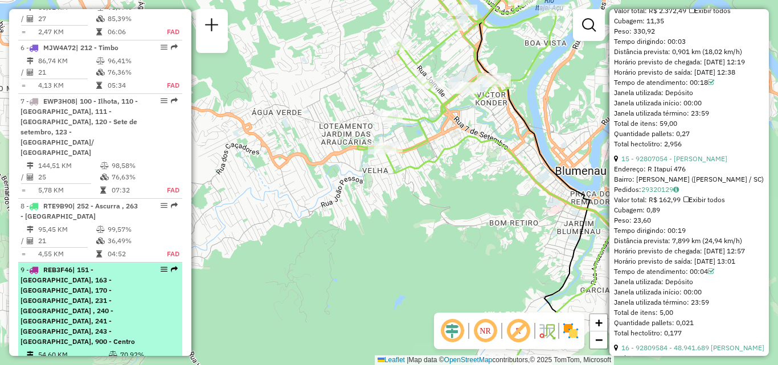
click at [61, 266] on span "REB3F46" at bounding box center [57, 270] width 29 height 9
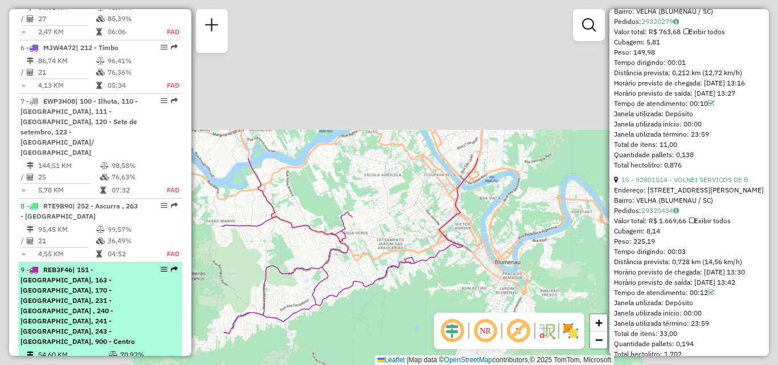
scroll to position [3108, 0]
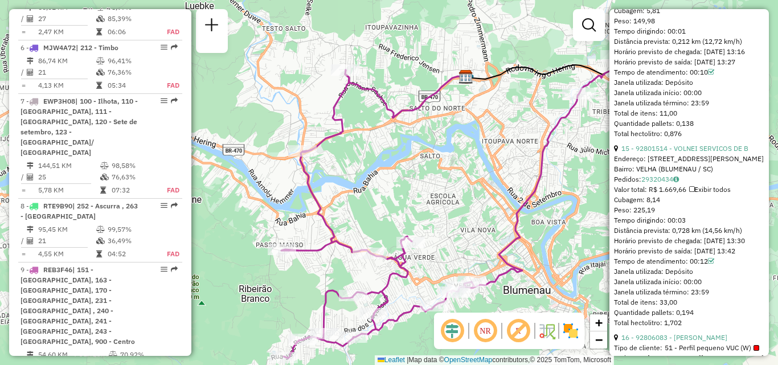
drag, startPoint x: 544, startPoint y: 182, endPoint x: 559, endPoint y: 203, distance: 25.3
click at [559, 203] on div "Janela de atendimento Grade de atendimento Capacidade Transportadoras Veículos …" at bounding box center [389, 182] width 778 height 365
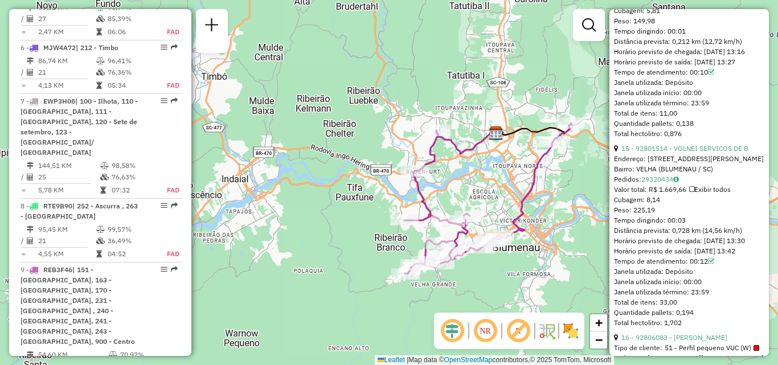
drag, startPoint x: 511, startPoint y: 190, endPoint x: 435, endPoint y: 190, distance: 76.4
click at [439, 190] on div "Janela de atendimento Grade de atendimento Capacidade Transportadoras Veículos …" at bounding box center [389, 182] width 778 height 365
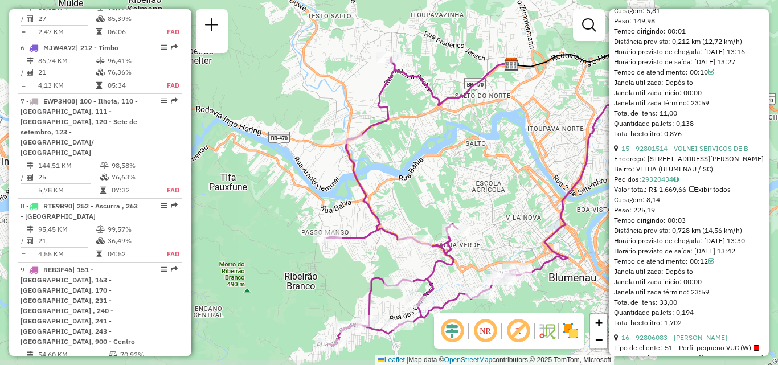
drag, startPoint x: 419, startPoint y: 211, endPoint x: 362, endPoint y: 205, distance: 56.8
click at [362, 205] on icon at bounding box center [494, 194] width 335 height 303
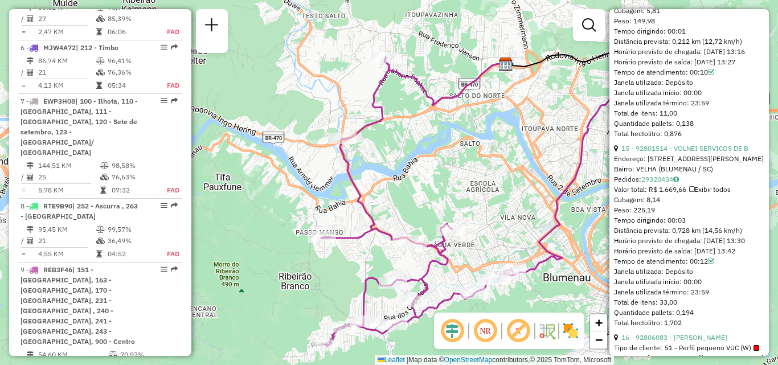
drag, startPoint x: 458, startPoint y: 209, endPoint x: 428, endPoint y: 180, distance: 41.1
click at [442, 190] on div "Rota 9 - Placa REB3F46 92807800 - JONATAN SENNA DOS SA Janela de atendimento Gr…" at bounding box center [389, 182] width 778 height 365
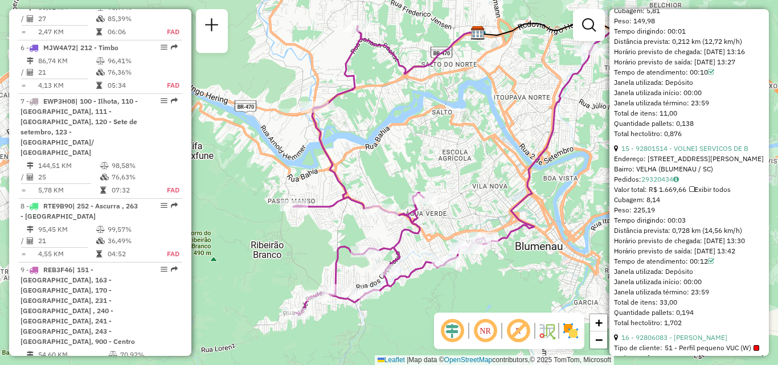
drag, startPoint x: 496, startPoint y: 213, endPoint x: 476, endPoint y: 190, distance: 30.3
click at [485, 199] on div "Janela de atendimento Grade de atendimento Capacidade Transportadoras Veículos …" at bounding box center [389, 182] width 778 height 365
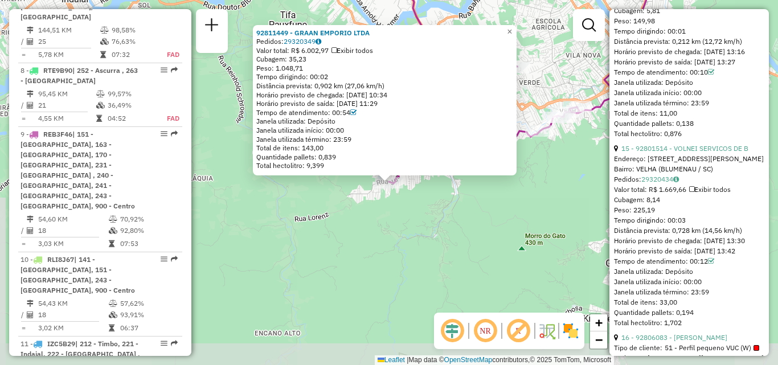
scroll to position [1015, 0]
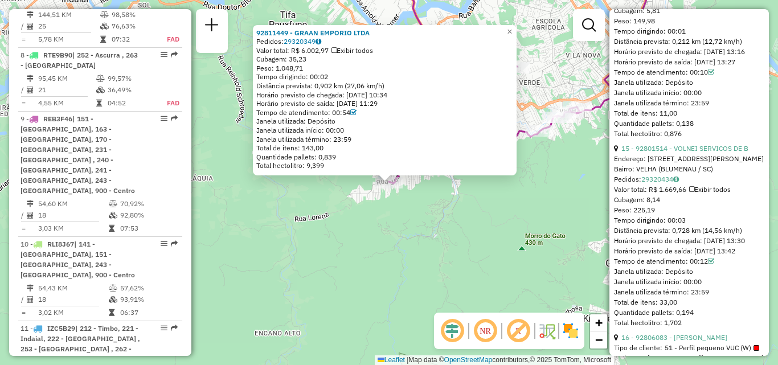
click at [293, 307] on div "92811449 - GRAAN EMPORIO LTDA Pedidos: 29320349 Valor total: R$ 6.002,97 Exibir…" at bounding box center [389, 182] width 778 height 365
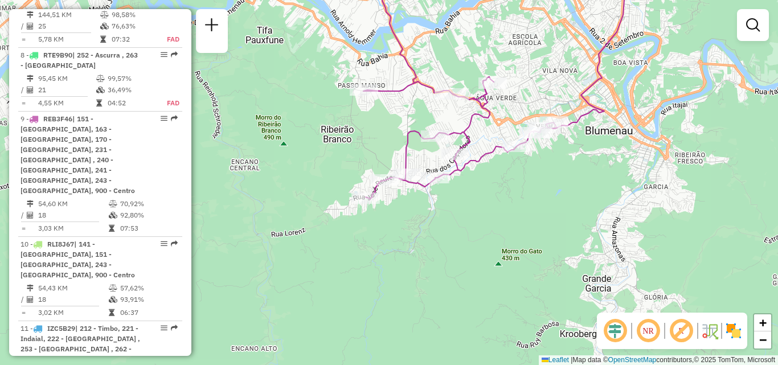
drag, startPoint x: 398, startPoint y: 265, endPoint x: 304, endPoint y: 314, distance: 105.5
click at [304, 314] on div "Janela de atendimento Grade de atendimento Capacidade Transportadoras Veículos …" at bounding box center [389, 182] width 778 height 365
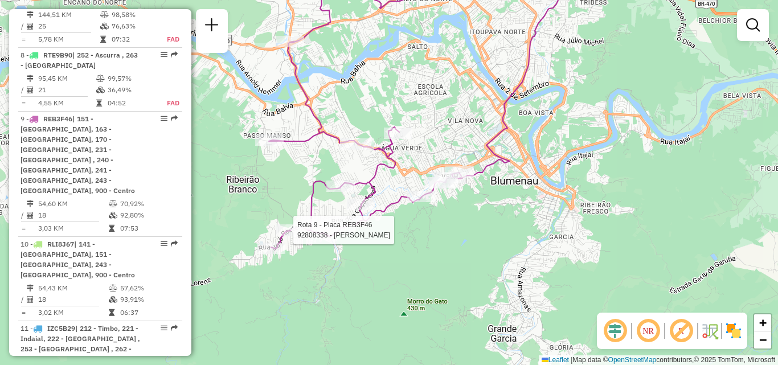
select select "**********"
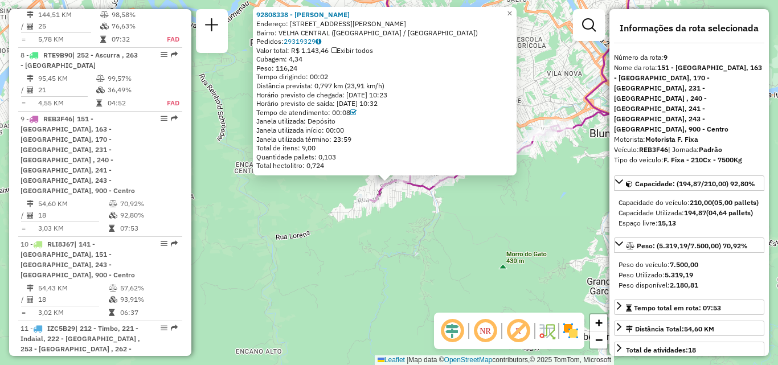
click at [446, 268] on div "92808338 - DANIELA PATRICIA PER Endereço: R José Reuter 2333 Bairro: VELHA CENT…" at bounding box center [389, 182] width 778 height 365
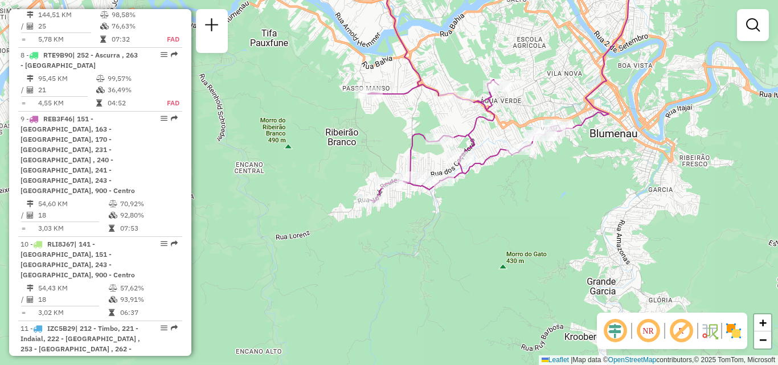
drag, startPoint x: 419, startPoint y: 256, endPoint x: 374, endPoint y: 310, distance: 70.0
click at [378, 309] on div "Janela de atendimento Grade de atendimento Capacidade Transportadoras Veículos …" at bounding box center [389, 182] width 778 height 365
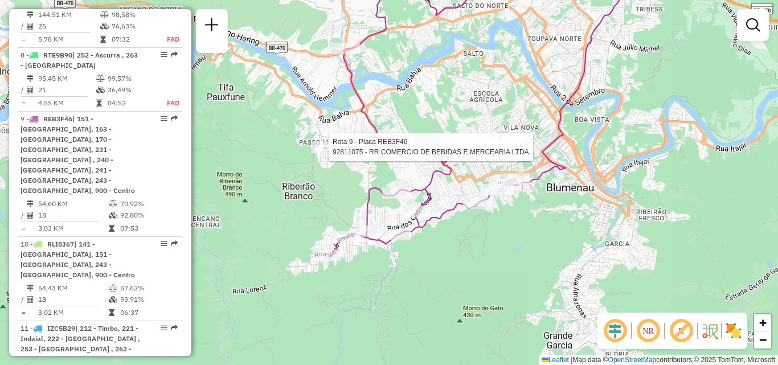
select select "**********"
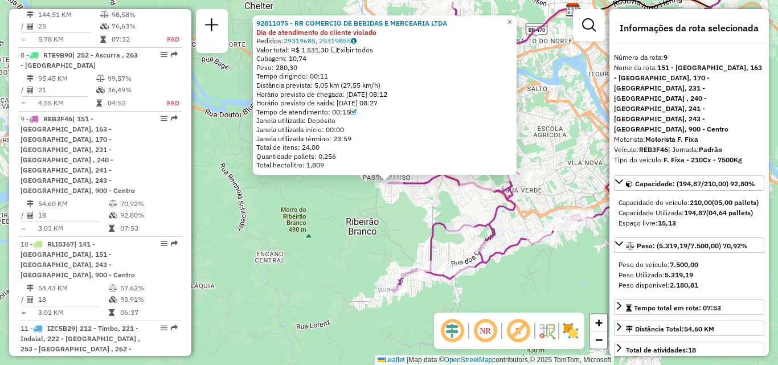
click at [337, 249] on div "92811075 - RR COMERCIO DE BEBIDAS E MERCEARIA LTDA Dia de atendimento do client…" at bounding box center [389, 182] width 778 height 365
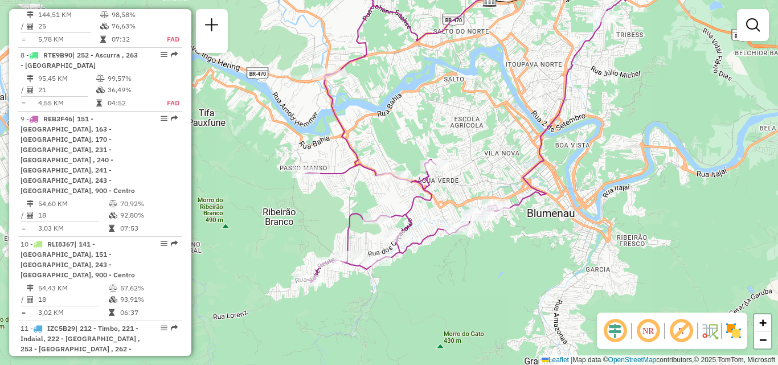
drag, startPoint x: 517, startPoint y: 264, endPoint x: 407, endPoint y: 289, distance: 112.8
click at [407, 289] on div "Janela de atendimento Grade de atendimento Capacidade Transportadoras Veículos …" at bounding box center [389, 182] width 778 height 365
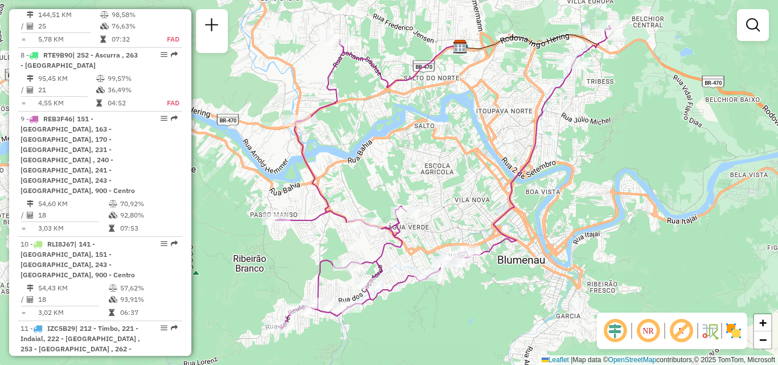
drag, startPoint x: 433, startPoint y: 200, endPoint x: 376, endPoint y: 313, distance: 126.4
click at [376, 313] on div "Janela de atendimento Grade de atendimento Capacidade Transportadoras Veículos …" at bounding box center [389, 182] width 778 height 365
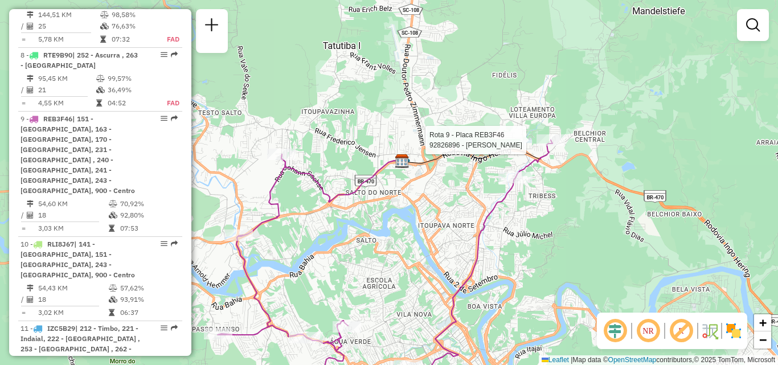
select select "**********"
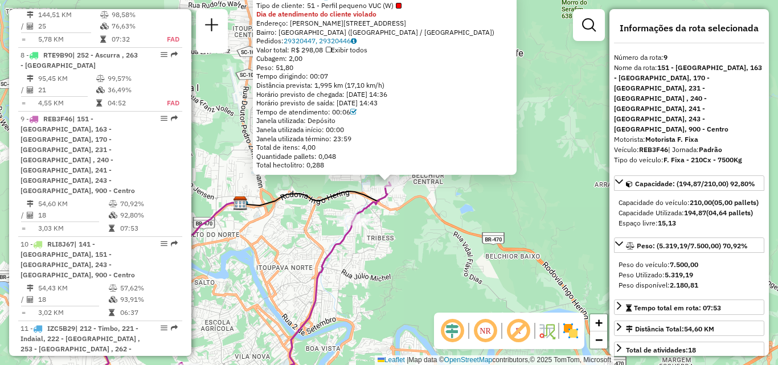
click at [462, 217] on div "92826896 - ANTONIO BATISTA RIBE Tipo de cliente: 51 - Perfil pequeno VUC (W) Di…" at bounding box center [389, 182] width 778 height 365
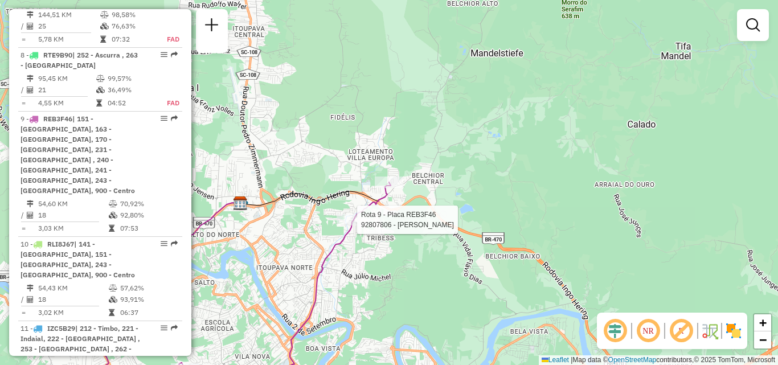
select select "**********"
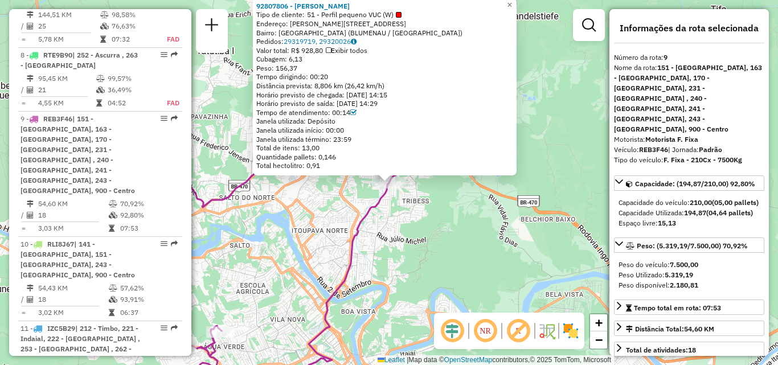
click at [367, 227] on div "92807806 - EDUARDO KASULKE Tipo de cliente: 51 - Perfil pequeno VUC (W) Endereç…" at bounding box center [389, 182] width 778 height 365
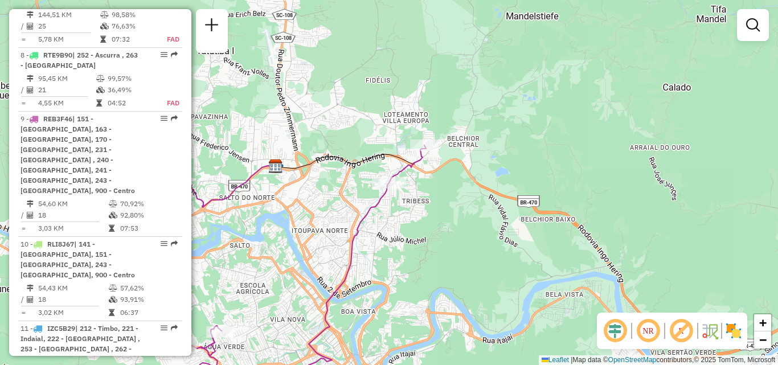
drag, startPoint x: 315, startPoint y: 223, endPoint x: 375, endPoint y: 186, distance: 70.6
click at [358, 194] on div "Janela de atendimento Grade de atendimento Capacidade Transportadoras Veículos …" at bounding box center [389, 182] width 778 height 365
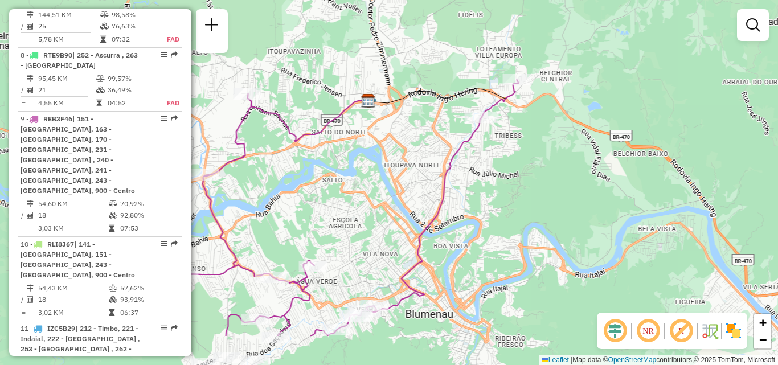
drag, startPoint x: 354, startPoint y: 221, endPoint x: 397, endPoint y: 208, distance: 45.1
click at [397, 208] on div "Janela de atendimento Grade de atendimento Capacidade Transportadoras Veículos …" at bounding box center [389, 182] width 778 height 365
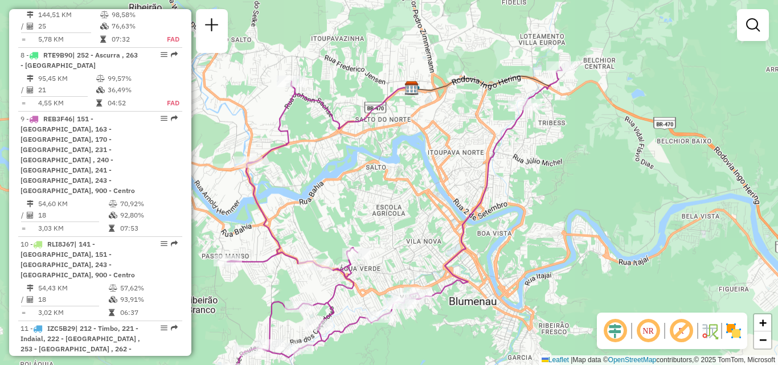
click at [293, 70] on div "Janela de atendimento Grade de atendimento Capacidade Transportadoras Veículos …" at bounding box center [389, 182] width 778 height 365
drag, startPoint x: 436, startPoint y: 185, endPoint x: 439, endPoint y: 160, distance: 25.2
click at [437, 177] on div "Janela de atendimento Grade de atendimento Capacidade Transportadoras Veículos …" at bounding box center [389, 182] width 778 height 365
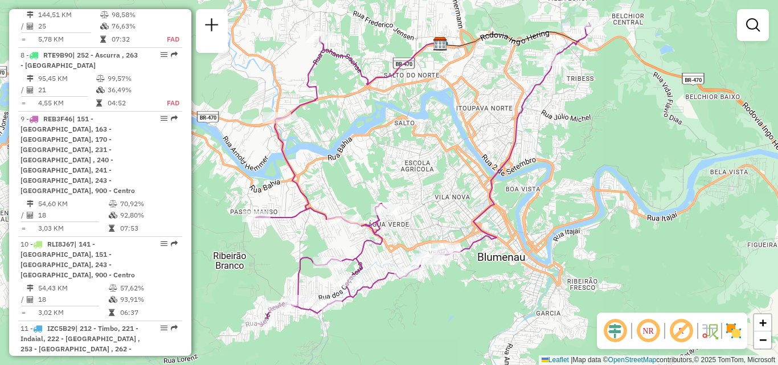
drag, startPoint x: 397, startPoint y: 189, endPoint x: 427, endPoint y: 172, distance: 34.7
click at [413, 181] on div "Janela de atendimento Grade de atendimento Capacidade Transportadoras Veículos …" at bounding box center [389, 182] width 778 height 365
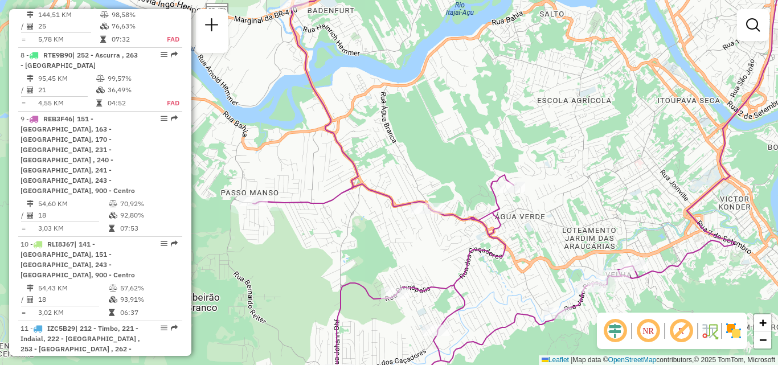
drag, startPoint x: 374, startPoint y: 159, endPoint x: 387, endPoint y: 152, distance: 14.8
click at [378, 157] on div "Janela de atendimento Grade de atendimento Capacidade Transportadoras Veículos …" at bounding box center [389, 182] width 778 height 365
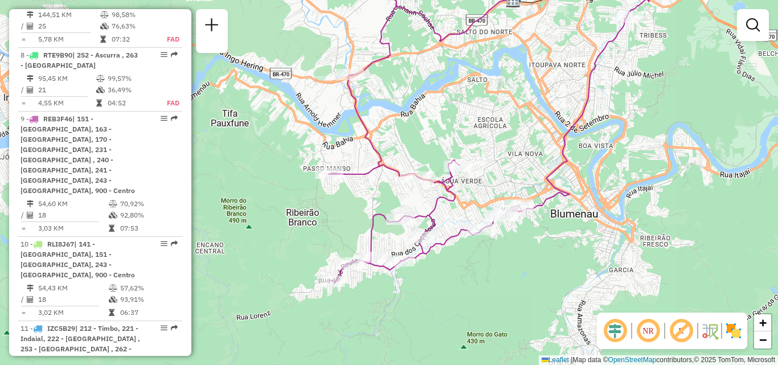
click at [387, 167] on div "Janela de atendimento Grade de atendimento Capacidade Transportadoras Veículos …" at bounding box center [389, 182] width 778 height 365
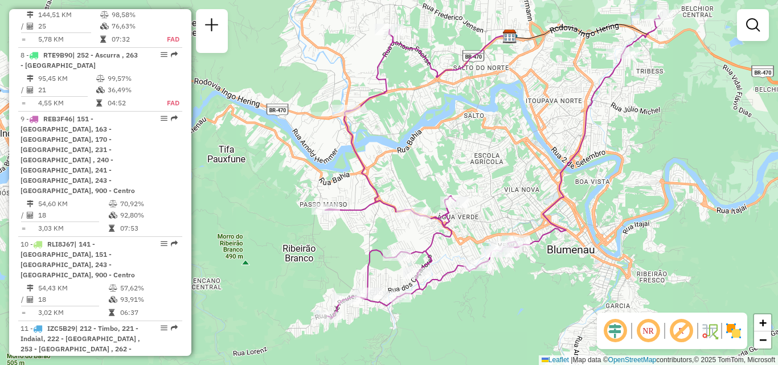
drag, startPoint x: 464, startPoint y: 169, endPoint x: 522, endPoint y: 222, distance: 78.7
click at [522, 221] on div "Janela de atendimento Grade de atendimento Capacidade Transportadoras Veículos …" at bounding box center [389, 182] width 778 height 365
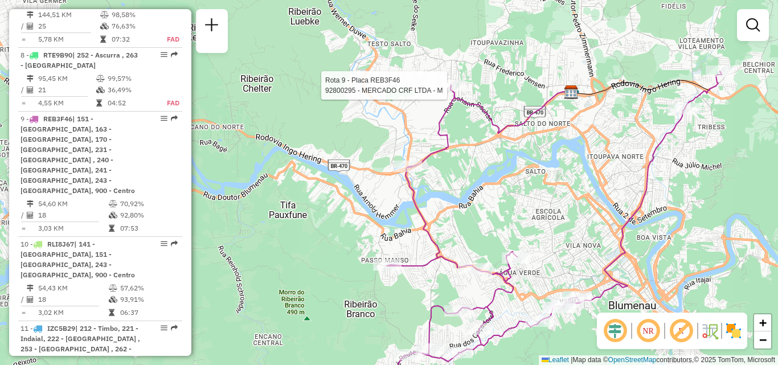
select select "**********"
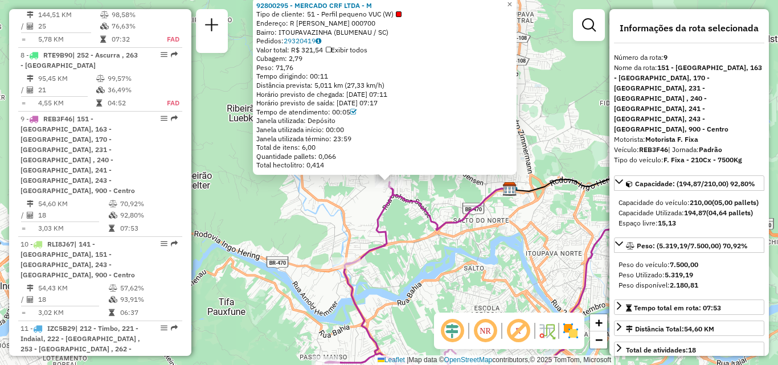
click at [430, 202] on div "92800295 - MERCADO CRF LTDA - M Tipo de cliente: 51 - Perfil pequeno VUC (W) En…" at bounding box center [389, 182] width 778 height 365
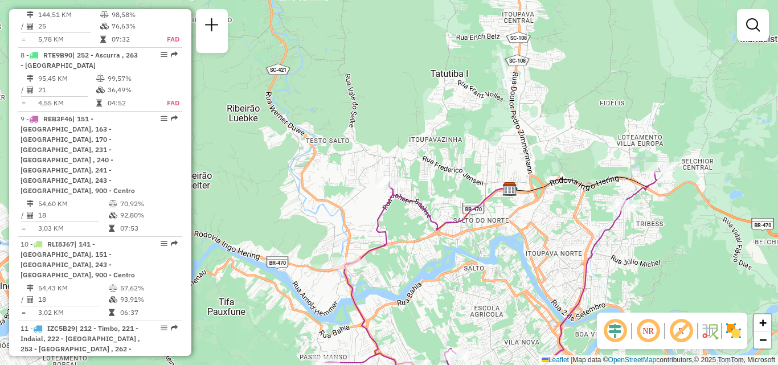
drag, startPoint x: 360, startPoint y: 213, endPoint x: 353, endPoint y: 172, distance: 42.2
click at [356, 193] on div "Janela de atendimento Grade de atendimento Capacidade Transportadoras Veículos …" at bounding box center [389, 182] width 778 height 365
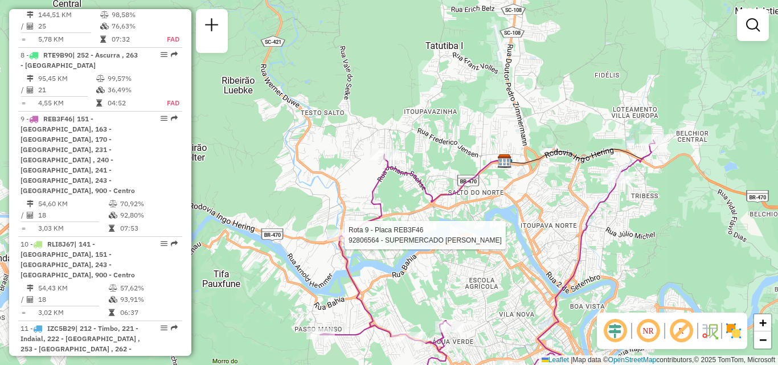
select select "**********"
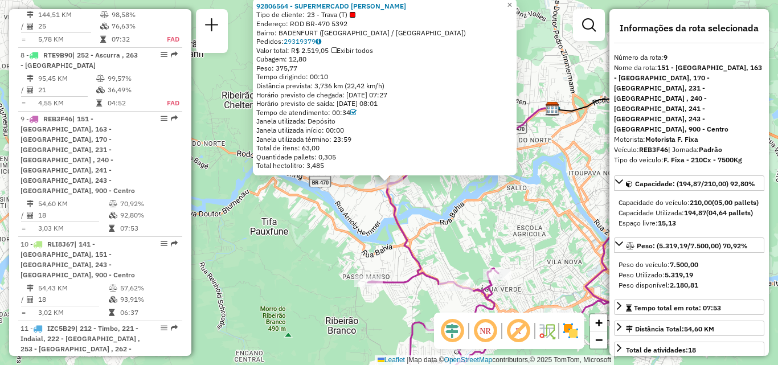
click at [304, 250] on div "92806564 - SUPERMERCADO ALVES F Tipo de cliente: 23 - Trava (T) Endereço: ROD B…" at bounding box center [389, 182] width 778 height 365
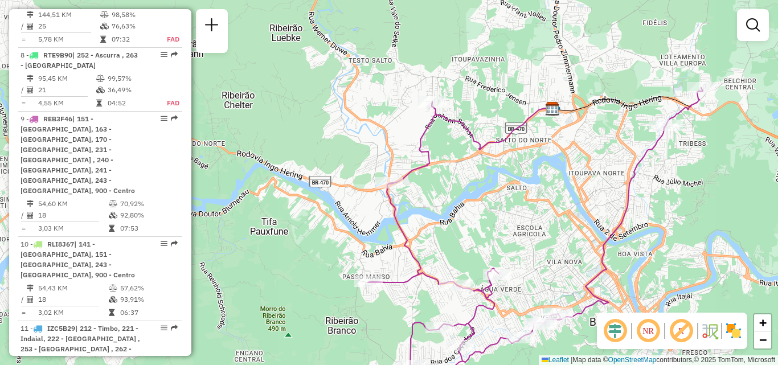
drag, startPoint x: 306, startPoint y: 250, endPoint x: 307, endPoint y: 226, distance: 23.4
click at [307, 241] on div "Janela de atendimento Grade de atendimento Capacidade Transportadoras Veículos …" at bounding box center [389, 182] width 778 height 365
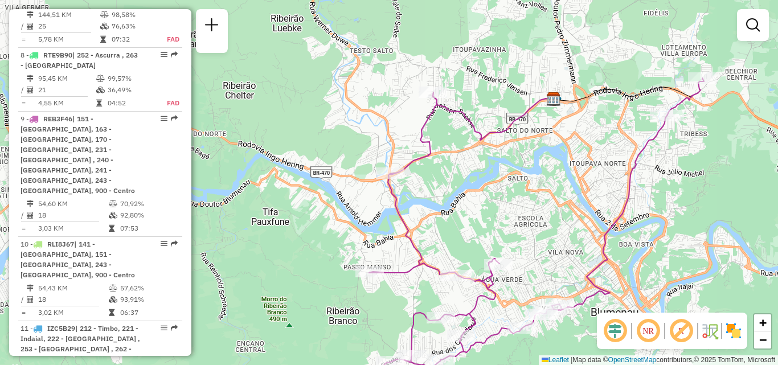
drag, startPoint x: 354, startPoint y: 247, endPoint x: 333, endPoint y: 210, distance: 42.9
click at [339, 221] on div "Janela de atendimento Grade de atendimento Capacidade Transportadoras Veículos …" at bounding box center [389, 182] width 778 height 365
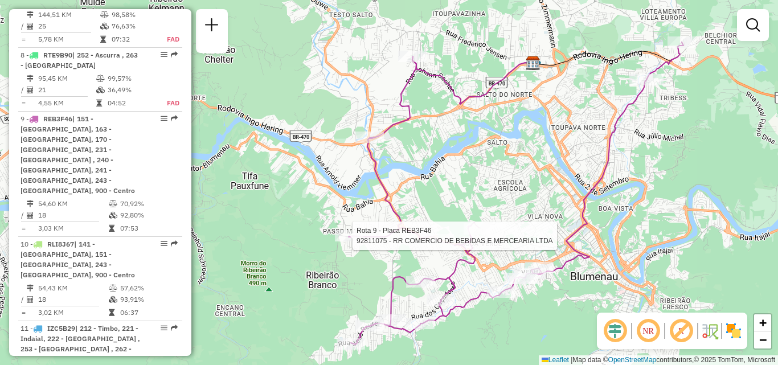
select select "**********"
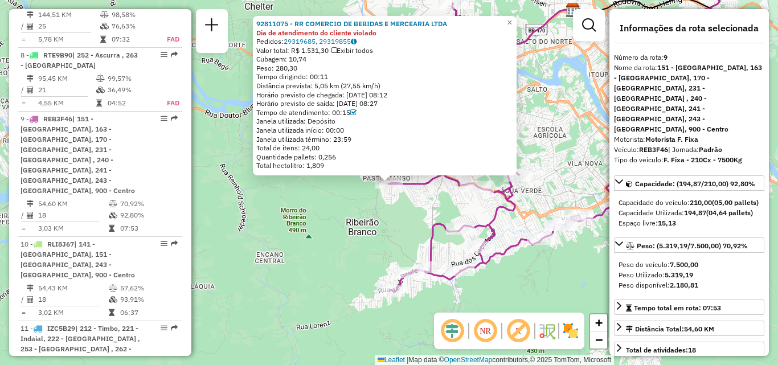
click at [327, 235] on div "92811075 - RR COMERCIO DE BEBIDAS E MERCEARIA LTDA Dia de atendimento do client…" at bounding box center [389, 182] width 778 height 365
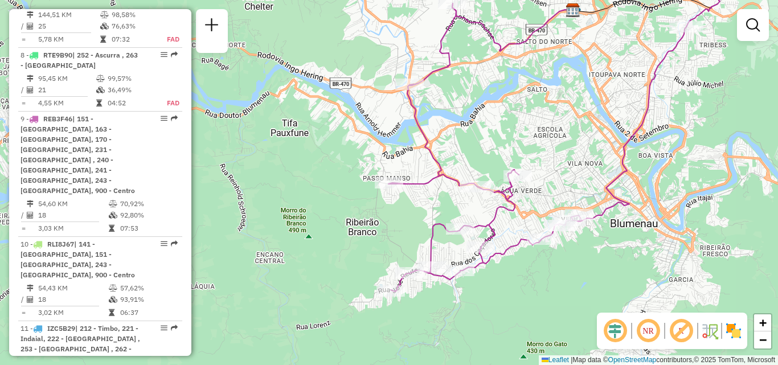
drag, startPoint x: 350, startPoint y: 236, endPoint x: 379, endPoint y: 235, distance: 28.5
click at [378, 236] on div "Janela de atendimento Grade de atendimento Capacidade Transportadoras Veículos …" at bounding box center [389, 182] width 778 height 365
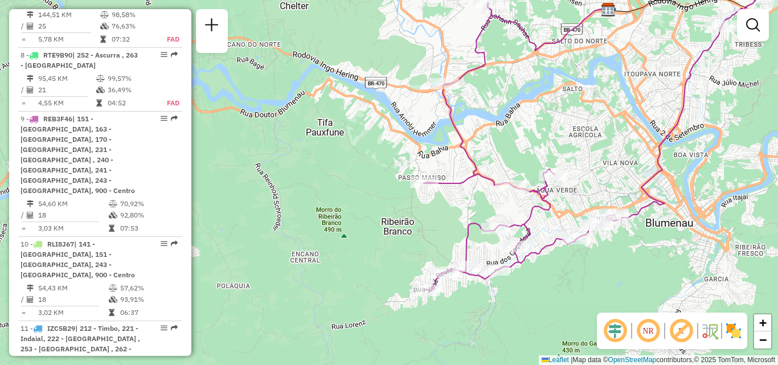
select select "**********"
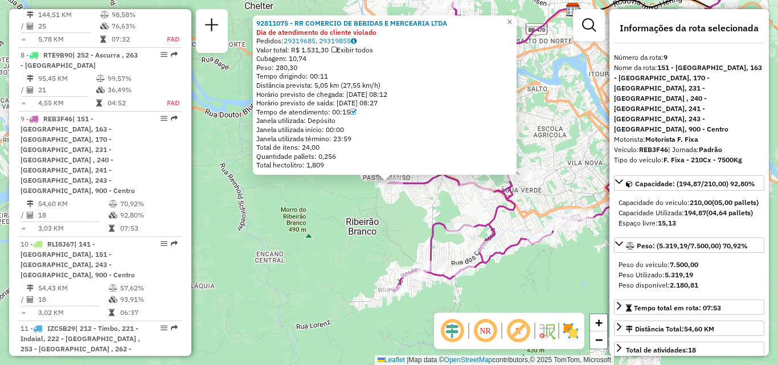
click at [409, 213] on div "92811075 - RR COMERCIO DE BEBIDAS E MERCEARIA LTDA Dia de atendimento do client…" at bounding box center [389, 182] width 778 height 365
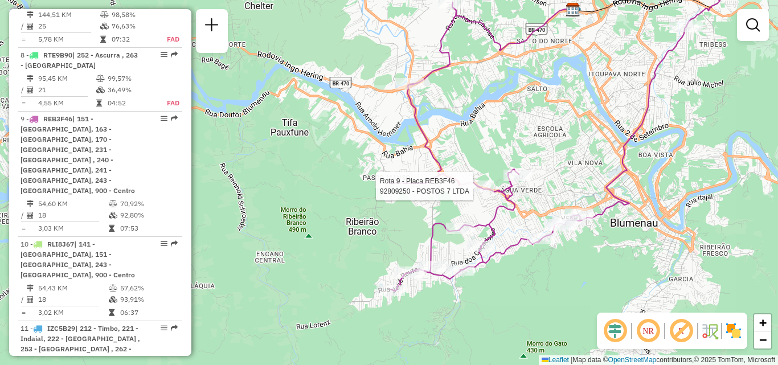
select select "**********"
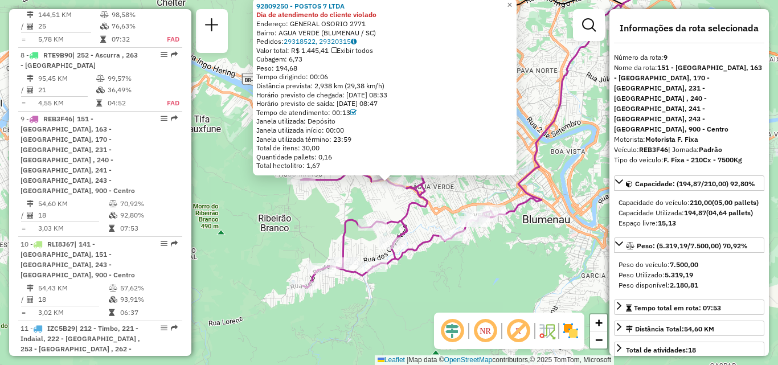
click at [456, 193] on div "92809250 - POSTOS 7 LTDA Dia de atendimento do cliente violado Endereço: GENERA…" at bounding box center [389, 182] width 778 height 365
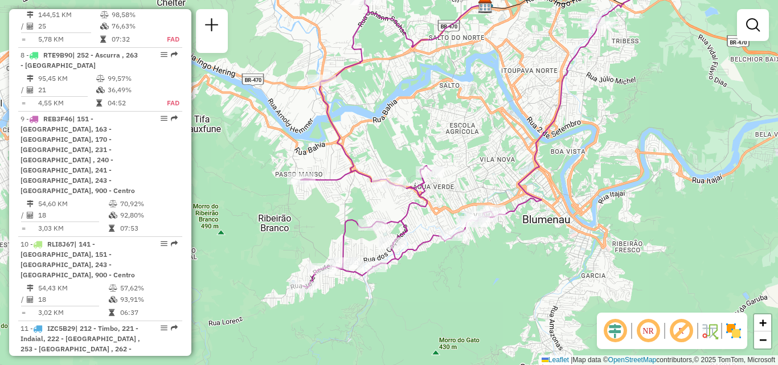
select select "**********"
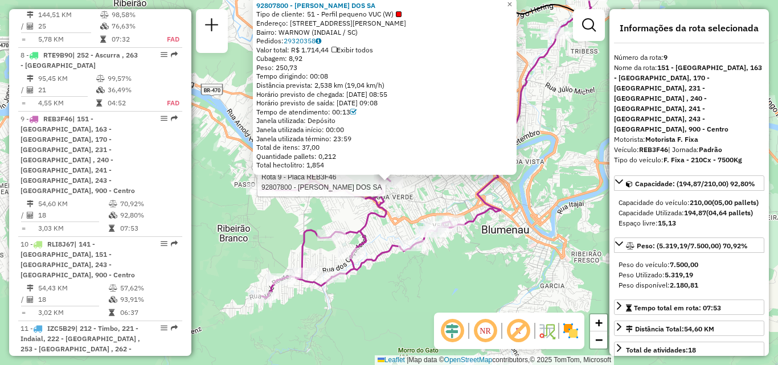
click at [564, 66] on div "Rota 9 - Placa REB3F46 92807800 - JONATAN SENNA DOS SA 92807800 - JONATAN SENNA…" at bounding box center [389, 182] width 778 height 365
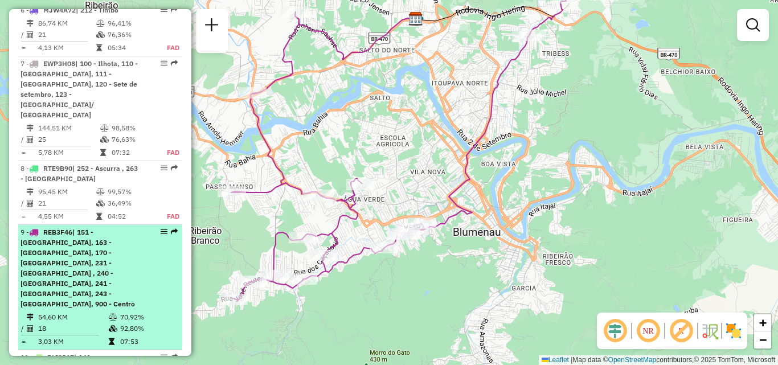
scroll to position [901, 0]
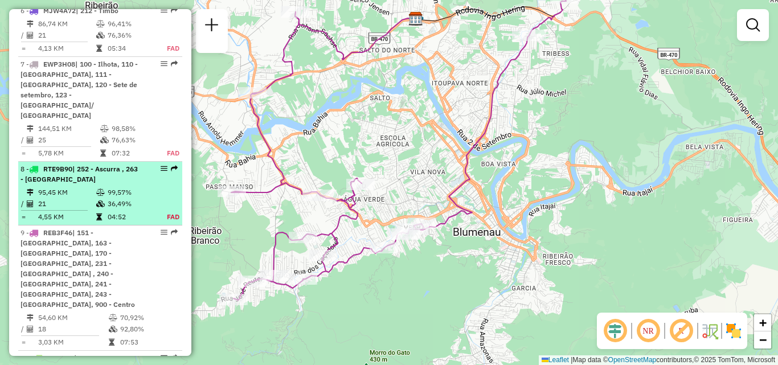
click at [96, 187] on td at bounding box center [101, 192] width 11 height 11
select select "**********"
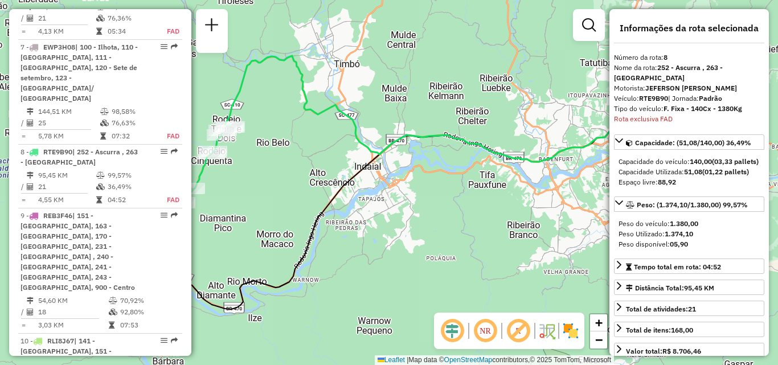
scroll to position [951, 0]
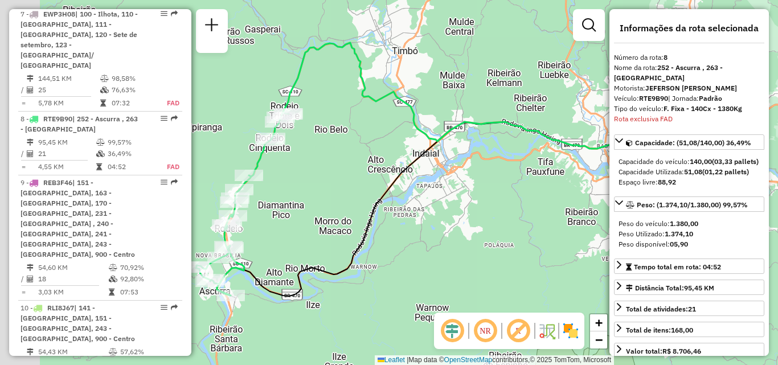
drag, startPoint x: 277, startPoint y: 180, endPoint x: 348, endPoint y: 164, distance: 72.6
click at [347, 165] on div "Janela de atendimento Grade de atendimento Capacidade Transportadoras Veículos …" at bounding box center [389, 182] width 778 height 365
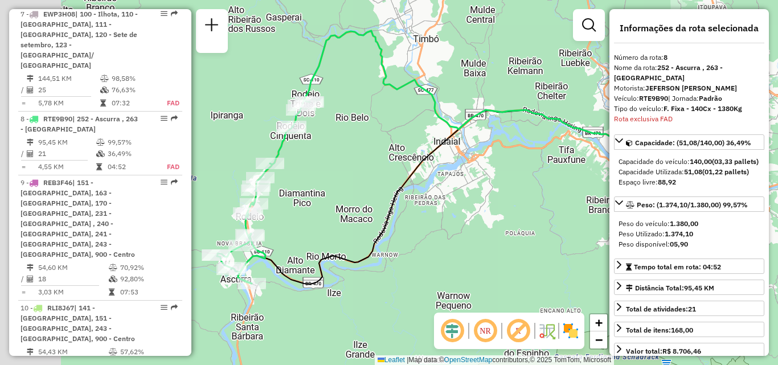
drag, startPoint x: 342, startPoint y: 187, endPoint x: 363, endPoint y: 155, distance: 38.7
click at [359, 162] on div "Janela de atendimento Grade de atendimento Capacidade Transportadoras Veículos …" at bounding box center [389, 182] width 778 height 365
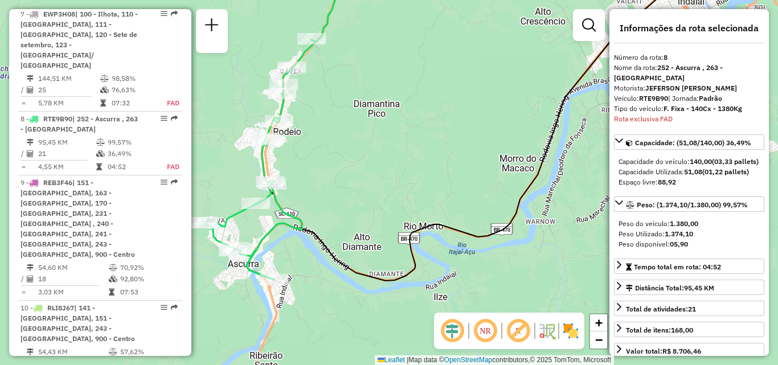
drag, startPoint x: 285, startPoint y: 212, endPoint x: 344, endPoint y: 172, distance: 71.3
click at [343, 172] on div "Janela de atendimento Grade de atendimento Capacidade Transportadoras Veículos …" at bounding box center [389, 182] width 778 height 365
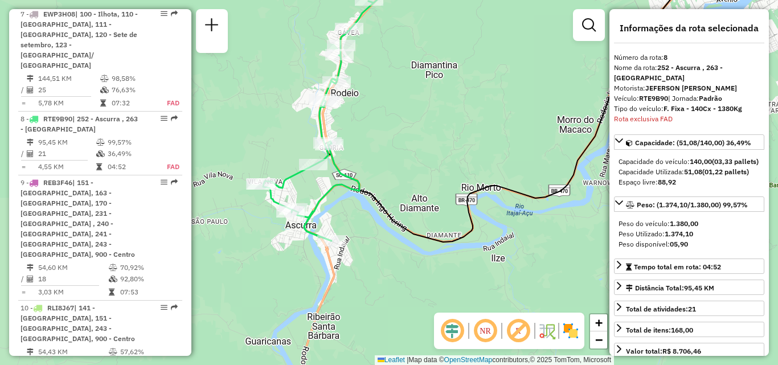
click at [357, 170] on div "Janela de atendimento Grade de atendimento Capacidade Transportadoras Veículos …" at bounding box center [389, 182] width 778 height 365
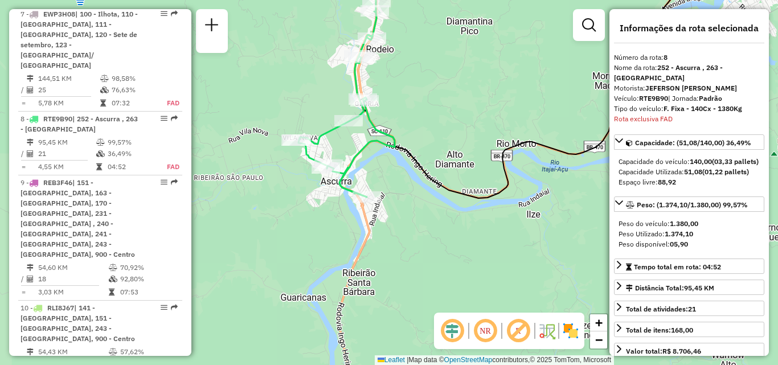
drag, startPoint x: 365, startPoint y: 160, endPoint x: 371, endPoint y: 153, distance: 8.9
click at [370, 156] on div "Janela de atendimento Grade de atendimento Capacidade Transportadoras Veículos …" at bounding box center [389, 182] width 778 height 365
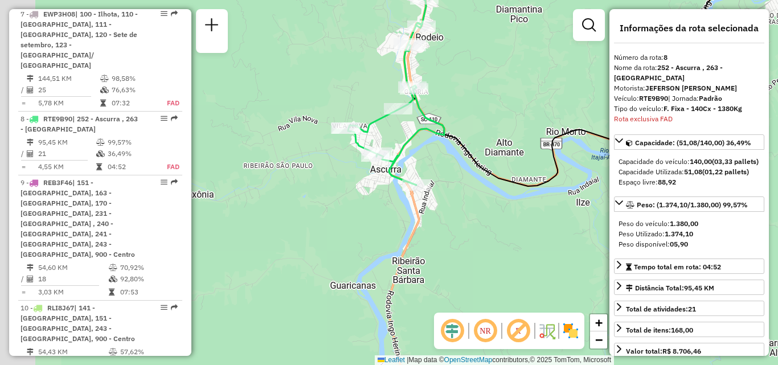
drag, startPoint x: 451, startPoint y: 221, endPoint x: 470, endPoint y: 218, distance: 19.1
click at [470, 218] on div "Janela de atendimento Grade de atendimento Capacidade Transportadoras Veículos …" at bounding box center [389, 182] width 778 height 365
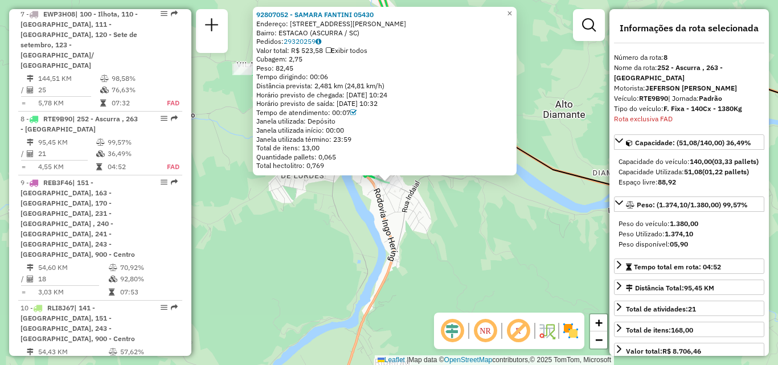
click at [355, 223] on div "92807052 - SAMARA FANTINI 05430 Endereço: 081 RUA JORGE LACERDA 395 Bairro: EST…" at bounding box center [389, 182] width 778 height 365
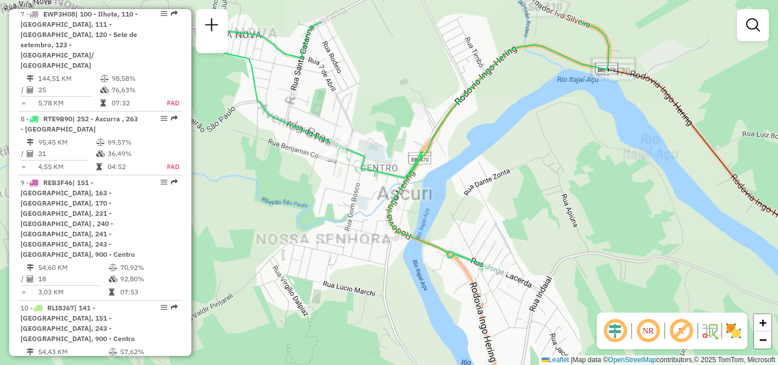
drag, startPoint x: 313, startPoint y: 191, endPoint x: 320, endPoint y: 230, distance: 39.3
click at [320, 230] on div "Janela de atendimento Grade de atendimento Capacidade Transportadoras Veículos …" at bounding box center [389, 182] width 778 height 365
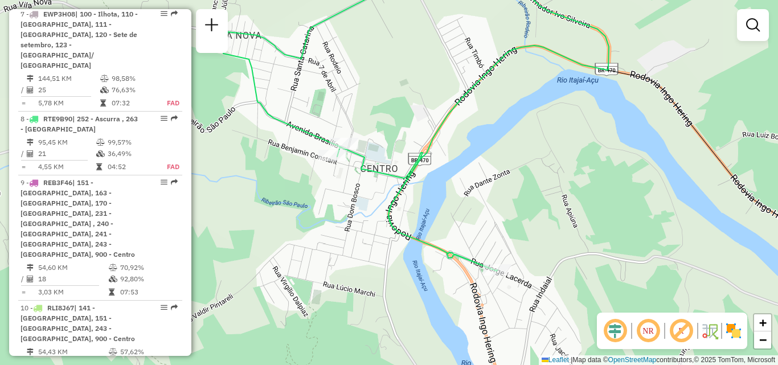
click at [332, 164] on div "Janela de atendimento Grade de atendimento Capacidade Transportadoras Veículos …" at bounding box center [389, 182] width 778 height 365
select select "**********"
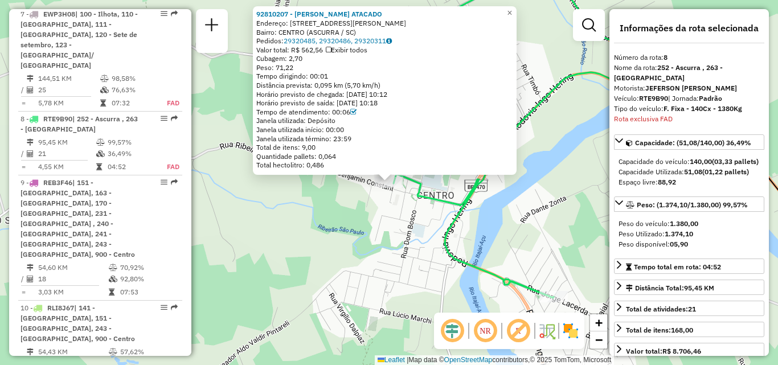
click at [346, 253] on div "92810207 - ITOUPAVA ATACADO Endereço: RUA VEREADOR OLIVIO CHISTER 80 Bairro: CE…" at bounding box center [389, 182] width 778 height 365
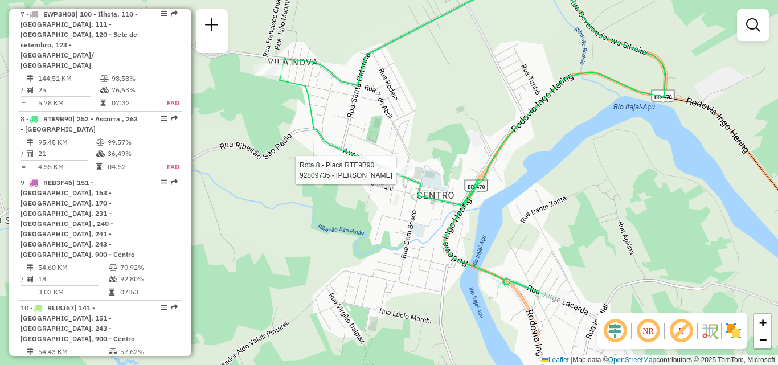
select select "**********"
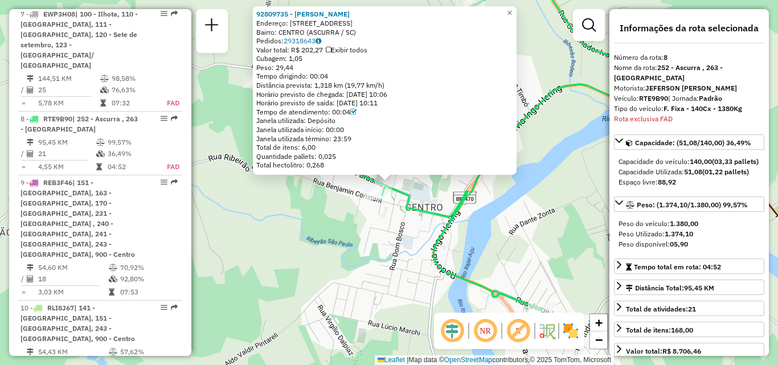
click at [354, 246] on div "92809735 - VINICIUS FELIPPI Endereço: AVENIDA BRASÍLIA 180 Bairro: CENTRO (ASCU…" at bounding box center [389, 182] width 778 height 365
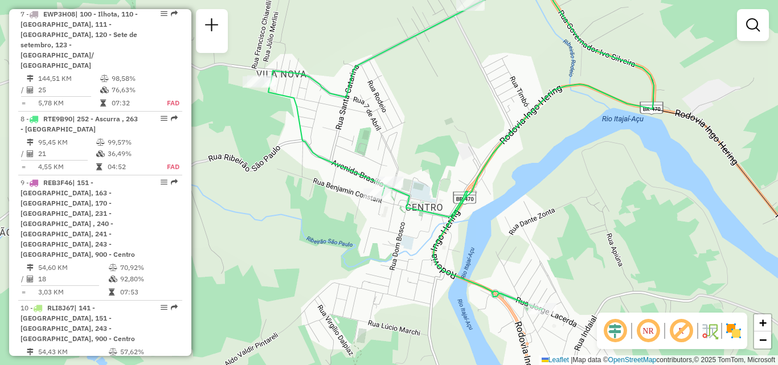
click at [350, 253] on div "Janela de atendimento Grade de atendimento Capacidade Transportadoras Veículos …" at bounding box center [389, 182] width 778 height 365
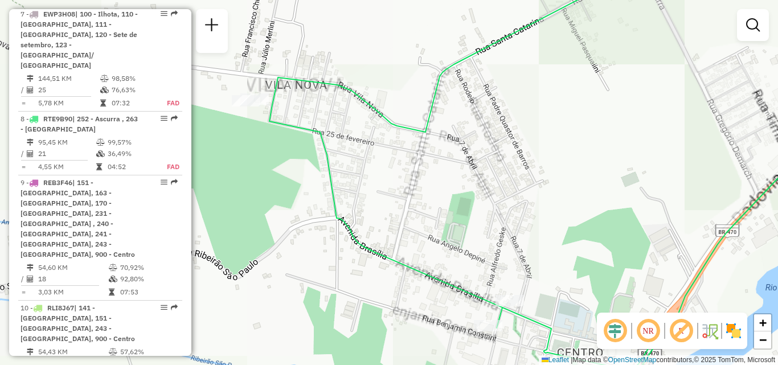
click at [382, 170] on icon at bounding box center [563, 183] width 586 height 438
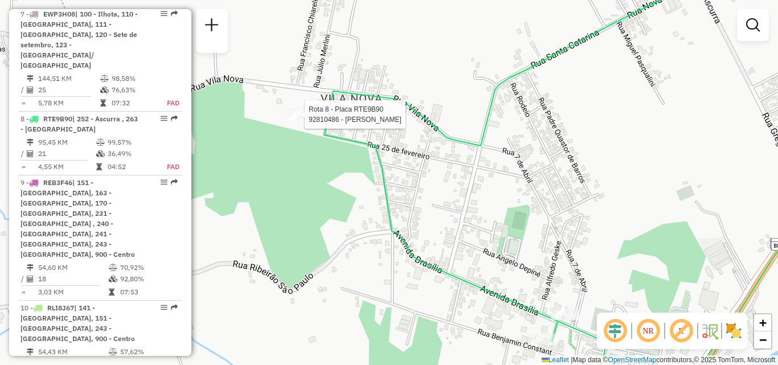
select select "**********"
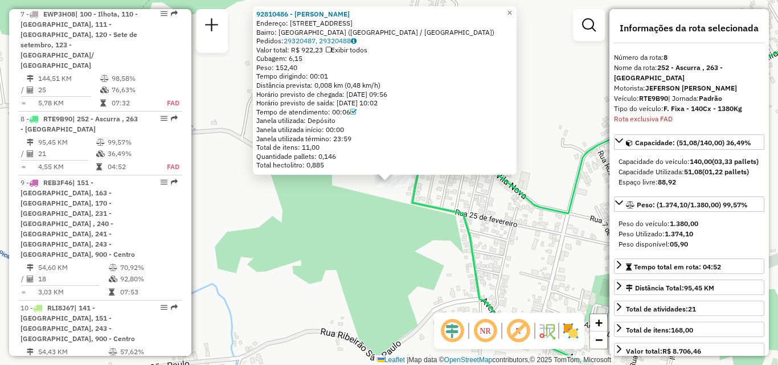
click at [349, 217] on div "92810486 - ELVIRA CRESPI Endereço: RUA VILA NOVA 651 Bairro: VILA NOVA (ASCURRA…" at bounding box center [389, 182] width 778 height 365
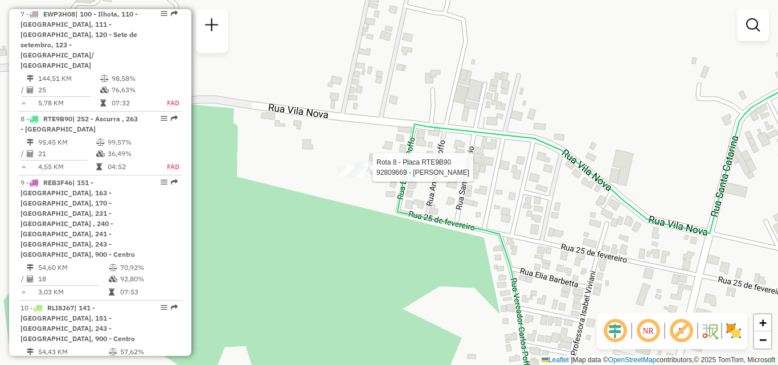
select select "**********"
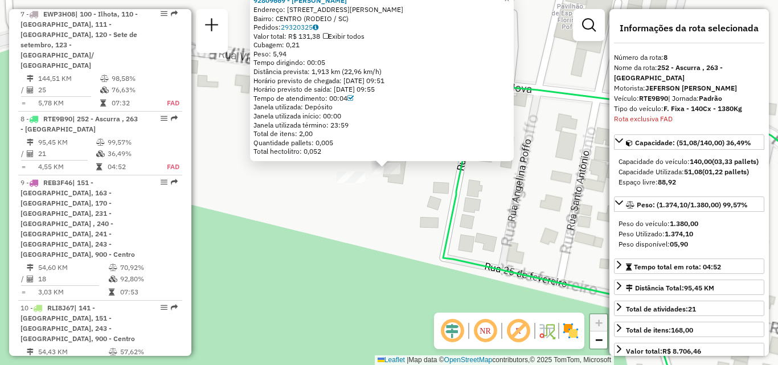
click at [391, 197] on div "92809669 - CLAUDINEI ANDRÉ TAIS Endereço: RUA ALBERTINA TAMBOSI 99 Bairro: CENT…" at bounding box center [389, 182] width 778 height 365
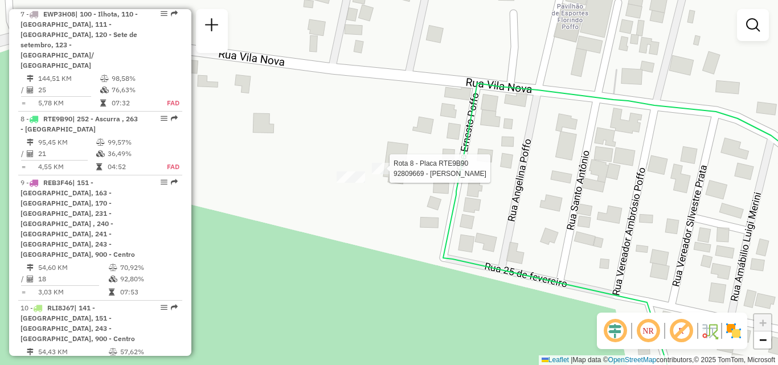
select select "**********"
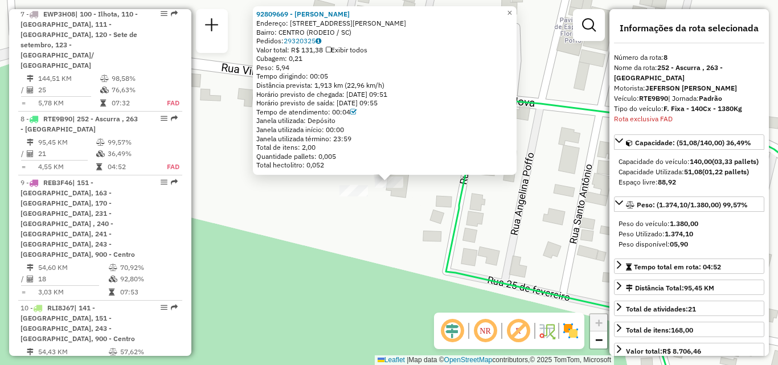
click at [399, 227] on div "92809669 - CLAUDINEI ANDRÉ TAIS Endereço: RUA ALBERTINA TAMBOSI 99 Bairro: CENT…" at bounding box center [389, 182] width 778 height 365
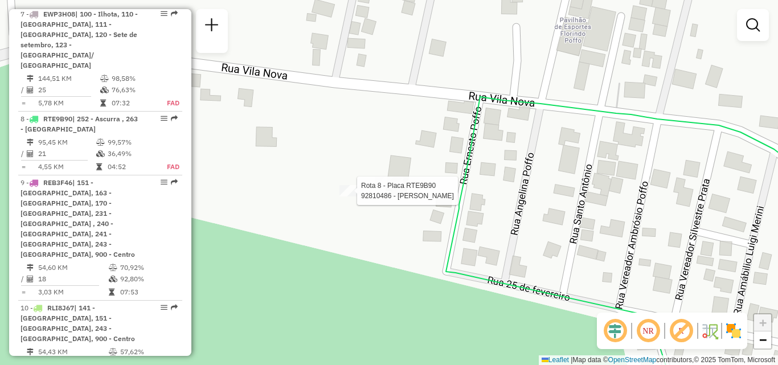
click at [356, 197] on div at bounding box center [354, 190] width 28 height 11
select select "**********"
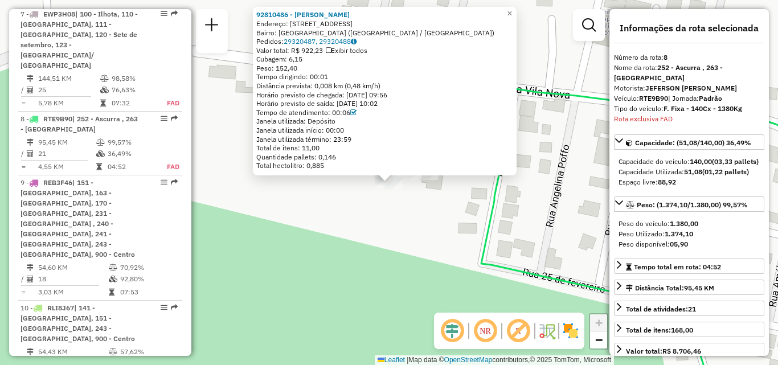
click at [383, 249] on div "92810486 - ELVIRA CRESPI Endereço: RUA VILA NOVA 651 Bairro: VILA NOVA (ASCURRA…" at bounding box center [389, 182] width 778 height 365
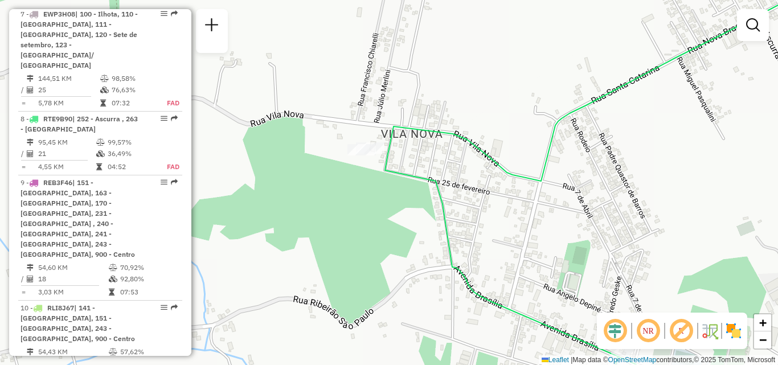
drag, startPoint x: 431, startPoint y: 226, endPoint x: 334, endPoint y: 160, distance: 117.6
click at [338, 162] on div "Janela de atendimento Grade de atendimento Capacidade Transportadoras Veículos …" at bounding box center [389, 182] width 778 height 365
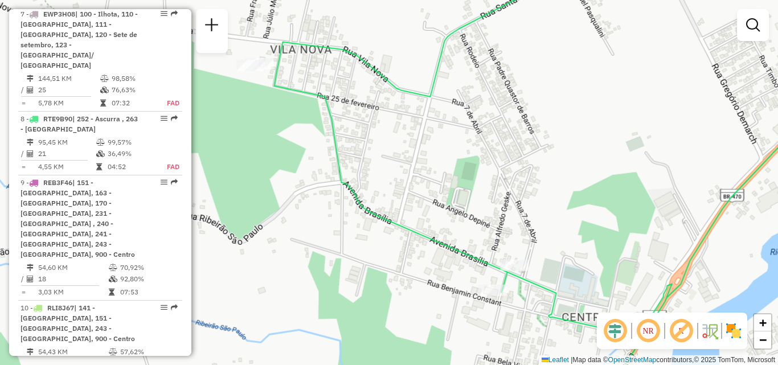
drag, startPoint x: 383, startPoint y: 197, endPoint x: 308, endPoint y: 144, distance: 92.3
click at [309, 145] on div "Janela de atendimento Grade de atendimento Capacidade Transportadoras Veículos …" at bounding box center [389, 182] width 778 height 365
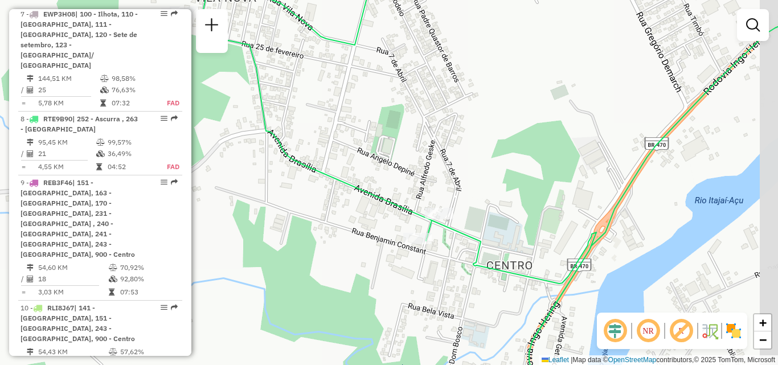
drag, startPoint x: 370, startPoint y: 197, endPoint x: 328, endPoint y: 116, distance: 91.7
click at [333, 124] on icon at bounding box center [528, 176] width 658 height 438
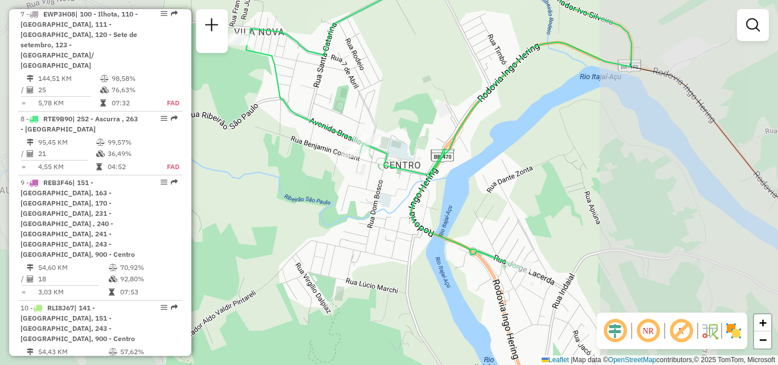
drag, startPoint x: 355, startPoint y: 186, endPoint x: 330, endPoint y: 145, distance: 47.6
click at [332, 149] on div "Janela de atendimento Grade de atendimento Capacidade Transportadoras Veículos …" at bounding box center [389, 182] width 778 height 365
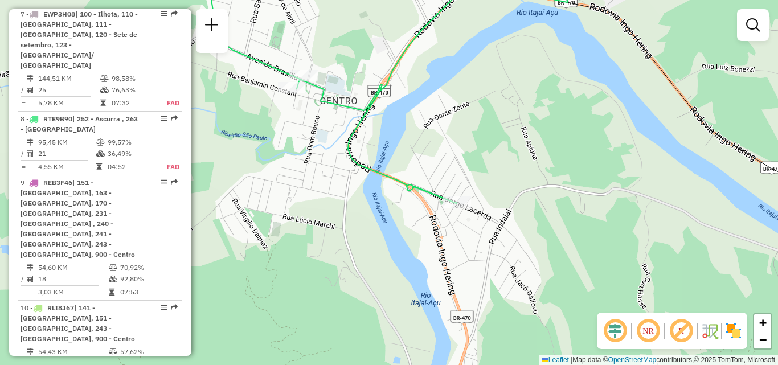
drag, startPoint x: 358, startPoint y: 168, endPoint x: 339, endPoint y: 160, distance: 21.2
click at [340, 160] on icon at bounding box center [376, 72] width 386 height 264
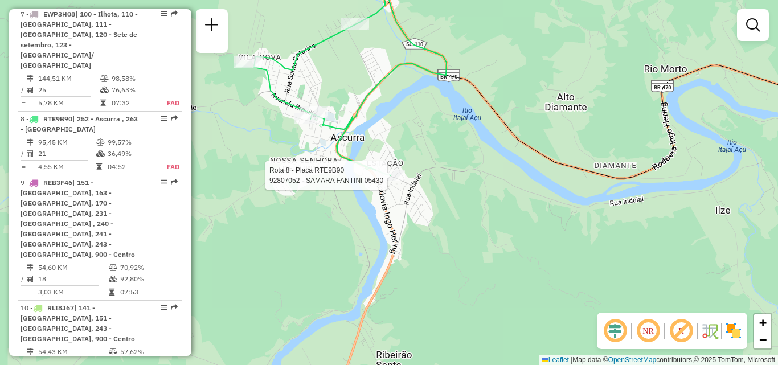
select select "**********"
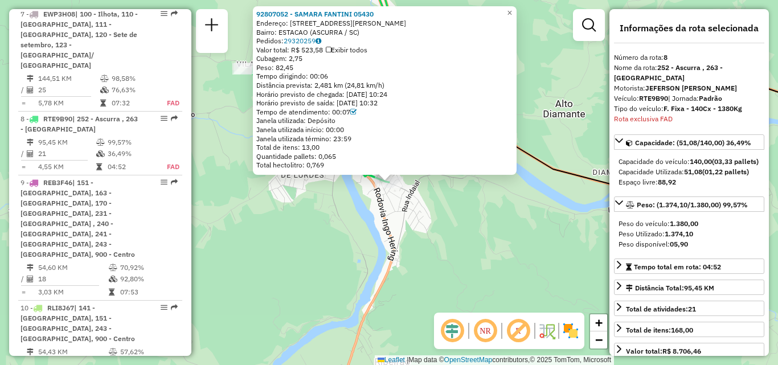
click at [342, 197] on div "92807052 - SAMARA FANTINI 05430 Endereço: 081 RUA JORGE LACERDA 395 Bairro: EST…" at bounding box center [389, 182] width 778 height 365
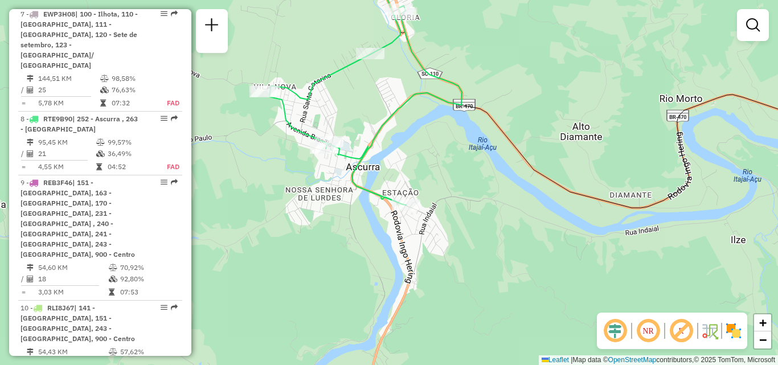
click at [349, 214] on div "Janela de atendimento Grade de atendimento Capacidade Transportadoras Veículos …" at bounding box center [389, 182] width 778 height 365
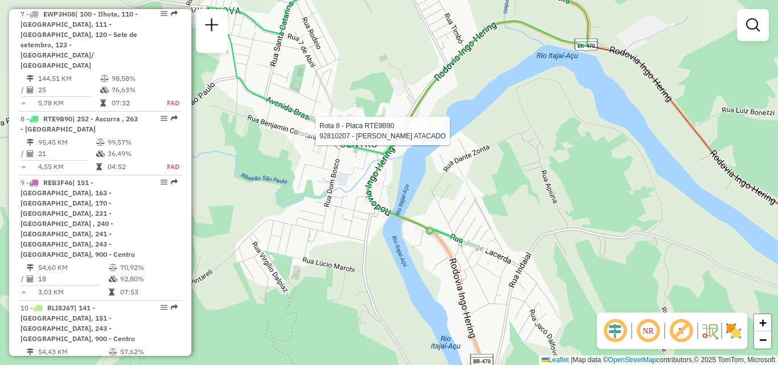
select select "**********"
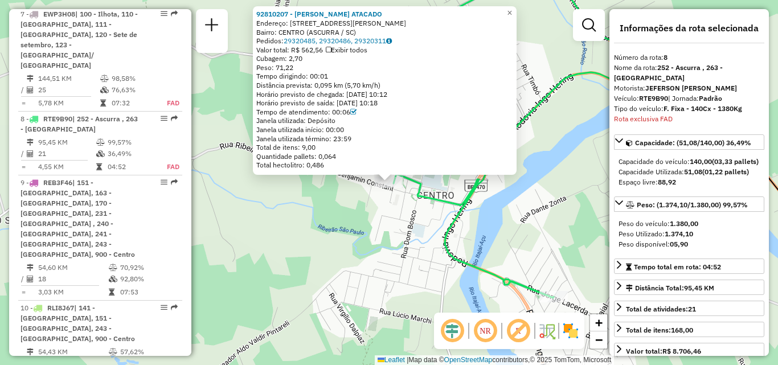
click at [317, 207] on div "92810207 - ITOUPAVA ATACADO Endereço: RUA VEREADOR OLIVIO CHISTER 80 Bairro: CE…" at bounding box center [389, 182] width 778 height 365
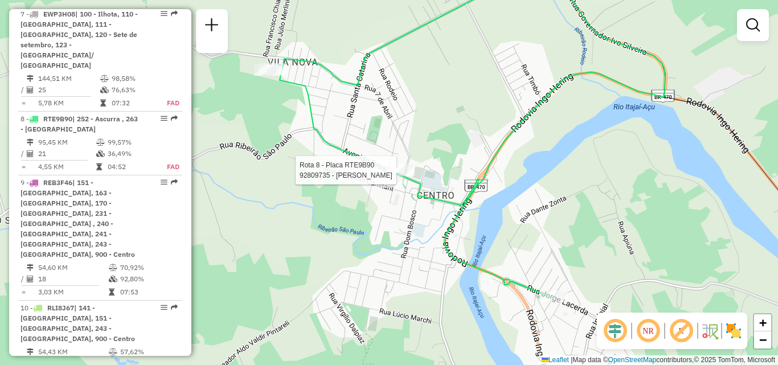
select select "**********"
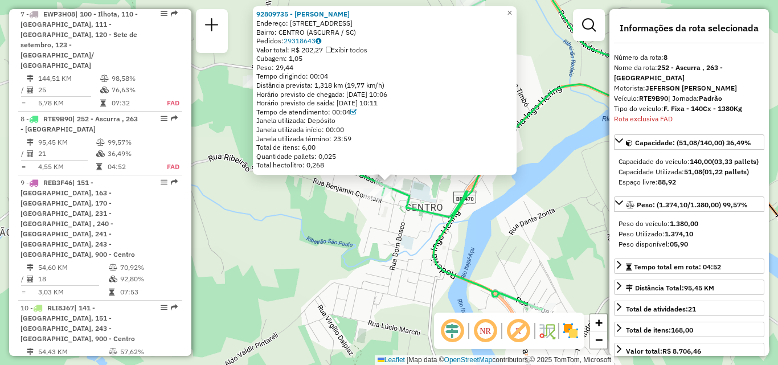
click at [442, 179] on div "92809735 - VINICIUS FELIPPI Endereço: AVENIDA BRASÍLIA 180 Bairro: CENTRO (ASCU…" at bounding box center [389, 182] width 778 height 365
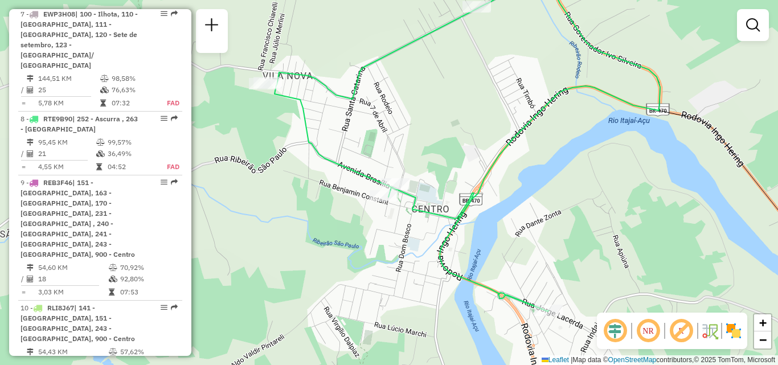
drag, startPoint x: 382, startPoint y: 156, endPoint x: 424, endPoint y: 181, distance: 49.5
click at [424, 181] on div "Janela de atendimento Grade de atendimento Capacidade Transportadoras Veículos …" at bounding box center [389, 182] width 778 height 365
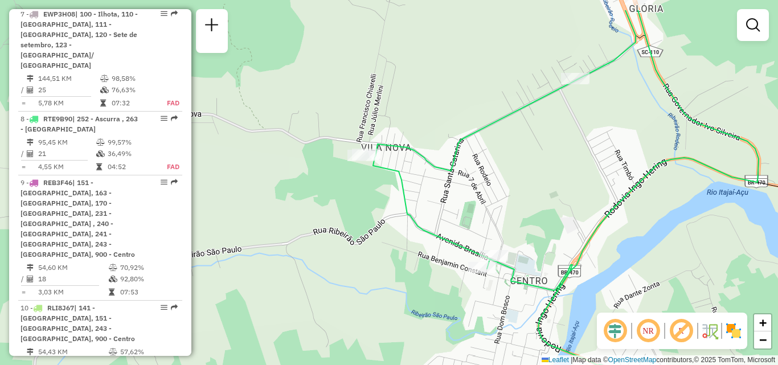
drag, startPoint x: 377, startPoint y: 204, endPoint x: 385, endPoint y: 208, distance: 8.4
click at [385, 212] on div "Janela de atendimento Grade de atendimento Capacidade Transportadoras Veículos …" at bounding box center [389, 182] width 778 height 365
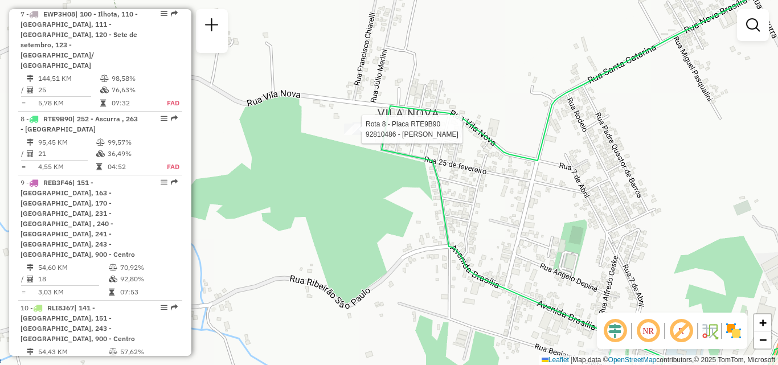
select select "**********"
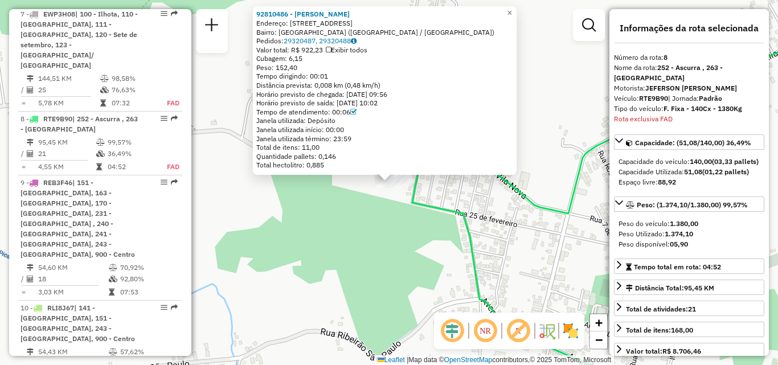
click at [380, 231] on div "92810486 - ELVIRA CRESPI Endereço: RUA VILA NOVA 651 Bairro: VILA NOVA (ASCURRA…" at bounding box center [389, 182] width 778 height 365
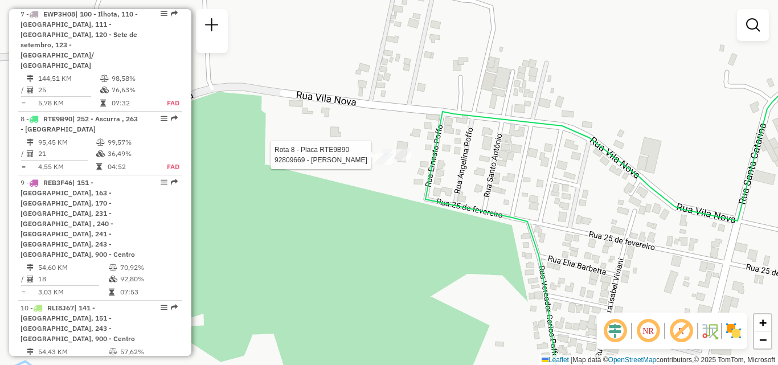
select select "**********"
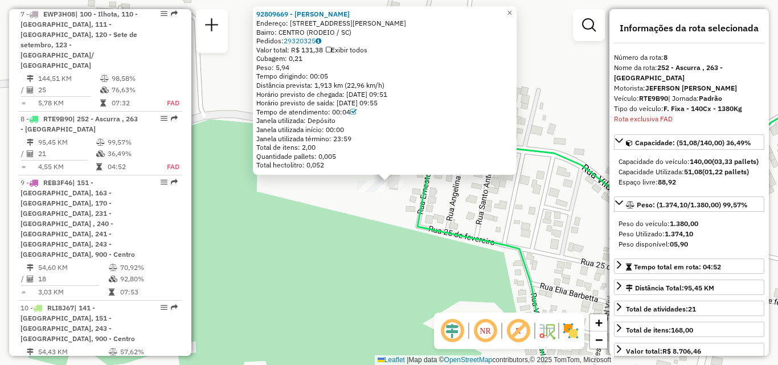
click at [463, 219] on div "92809669 - CLAUDINEI ANDRÉ TAIS Endereço: RUA ALBERTINA TAMBOSI 99 Bairro: CENT…" at bounding box center [389, 182] width 778 height 365
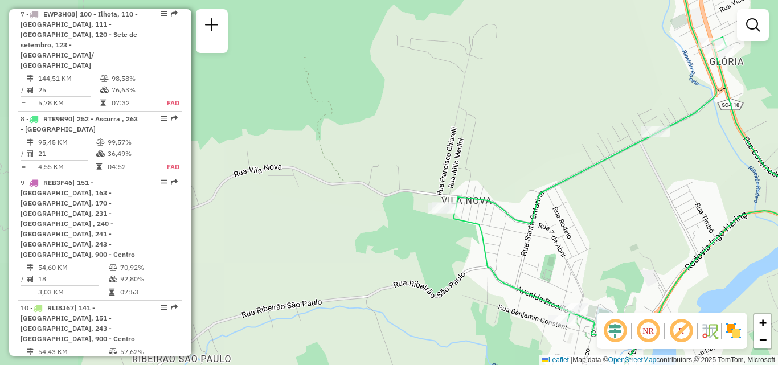
drag, startPoint x: 566, startPoint y: 197, endPoint x: 534, endPoint y: 221, distance: 40.2
click at [534, 221] on div "Janela de atendimento Grade de atendimento Capacidade Transportadoras Veículos …" at bounding box center [389, 182] width 778 height 365
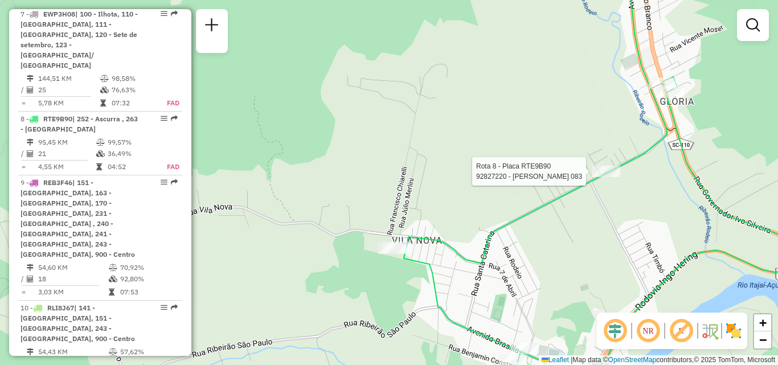
select select "**********"
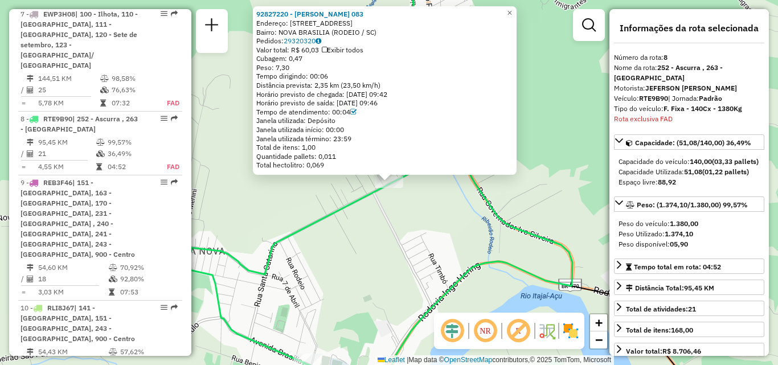
click at [410, 218] on div "92827220 - ROBSON RODRIGUES 083 Endereço: R RUA NOVA BRASILIA 352 Bairro: NOVA …" at bounding box center [389, 182] width 778 height 365
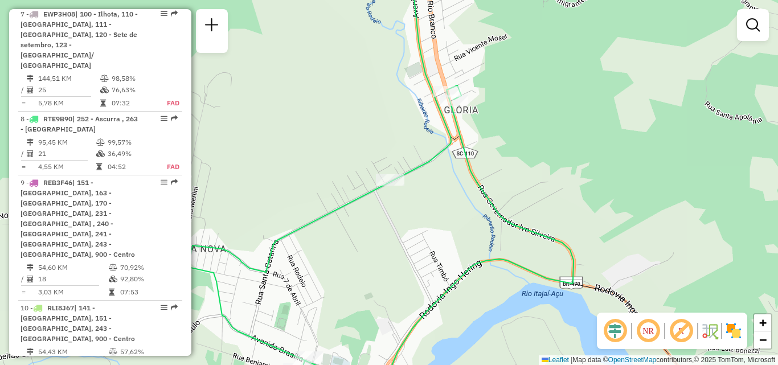
drag, startPoint x: 400, startPoint y: 274, endPoint x: 466, endPoint y: 168, distance: 124.9
click at [447, 198] on div "Janela de atendimento Grade de atendimento Capacidade Transportadoras Veículos …" at bounding box center [389, 182] width 778 height 365
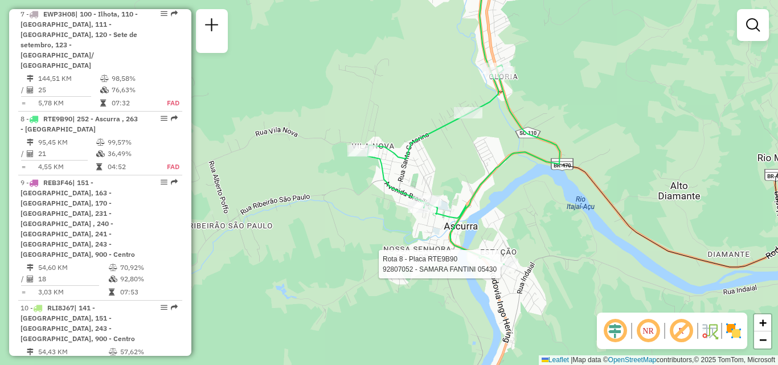
select select "**********"
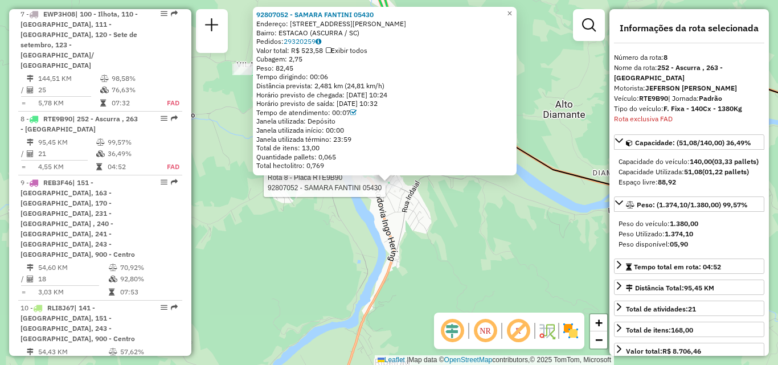
click at [435, 267] on div "Rota 8 - Placa RTE9B90 92807052 - SAMARA FANTINI 05430 92807052 - SAMARA FANTIN…" at bounding box center [389, 182] width 778 height 365
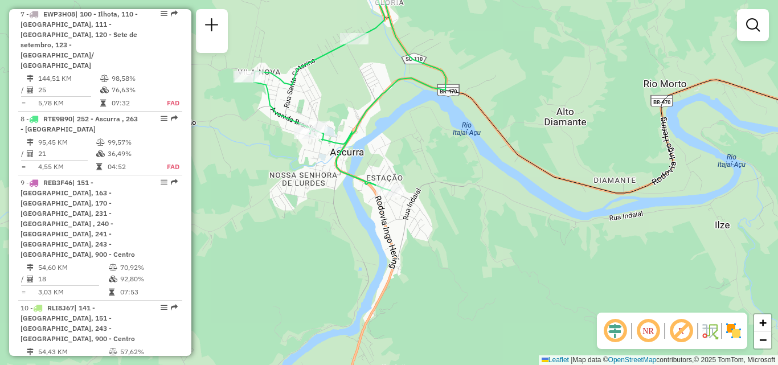
drag, startPoint x: 356, startPoint y: 215, endPoint x: 365, endPoint y: 238, distance: 24.9
click at [372, 247] on div "Janela de atendimento Grade de atendimento Capacidade Transportadoras Veículos …" at bounding box center [389, 182] width 778 height 365
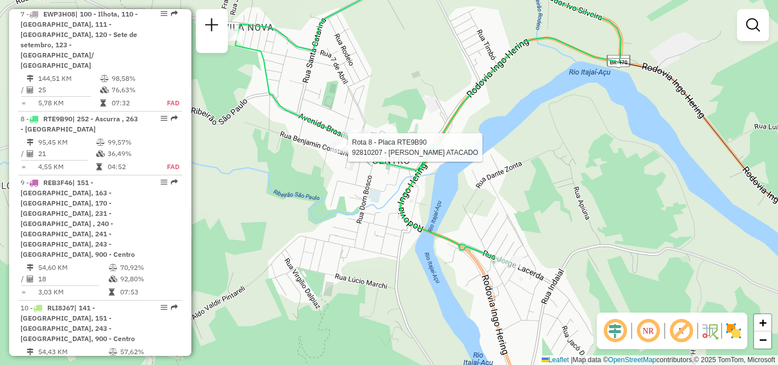
select select "**********"
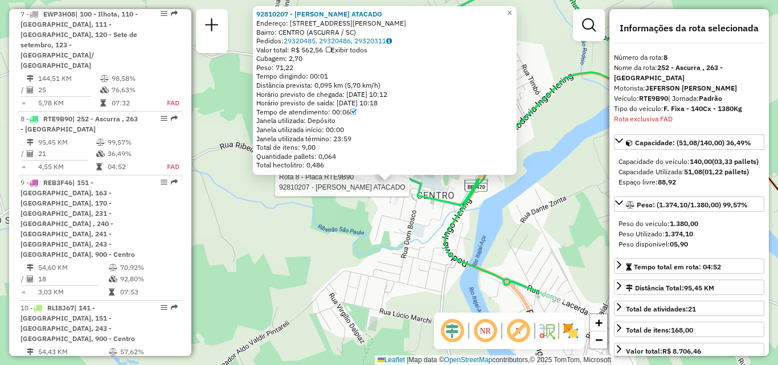
click at [412, 224] on div "Rota 8 - Placa RTE9B90 92810207 - ITOUPAVA ATACADO 92810207 - ITOUPAVA ATACADO …" at bounding box center [389, 182] width 778 height 365
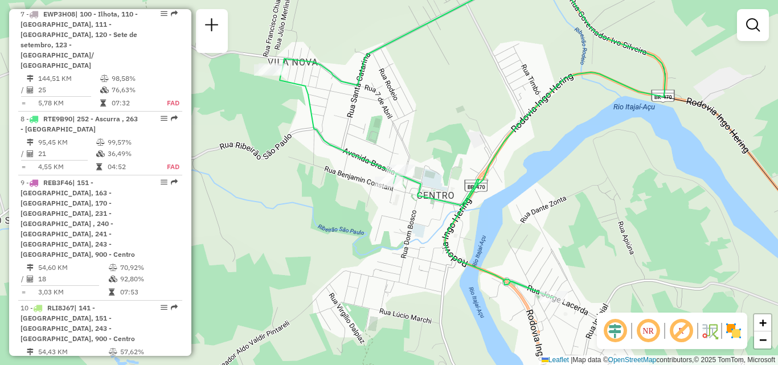
drag, startPoint x: 370, startPoint y: 206, endPoint x: 383, endPoint y: 231, distance: 28.1
click at [383, 231] on div "Janela de atendimento Grade de atendimento Capacidade Transportadoras Veículos …" at bounding box center [389, 182] width 778 height 365
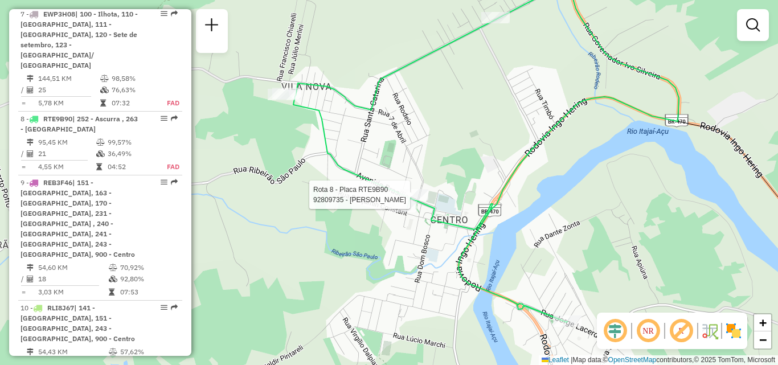
select select "**********"
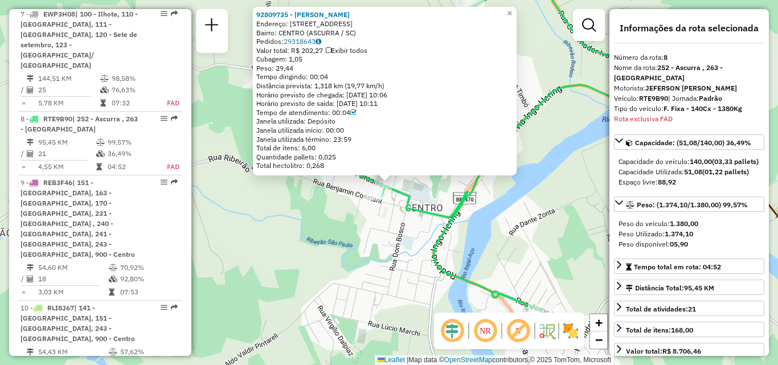
click at [383, 227] on div "Rota 8 - Placa RTE9B90 92809735 - VINICIUS FELIPPI 92809735 - VINICIUS FELIPPI …" at bounding box center [389, 182] width 778 height 365
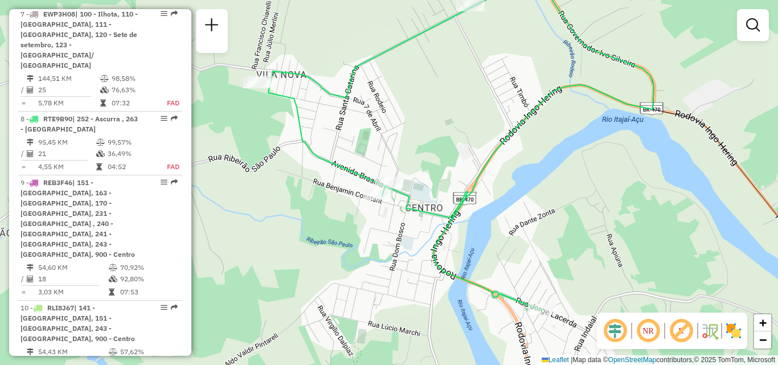
click at [334, 174] on icon at bounding box center [461, 137] width 386 height 347
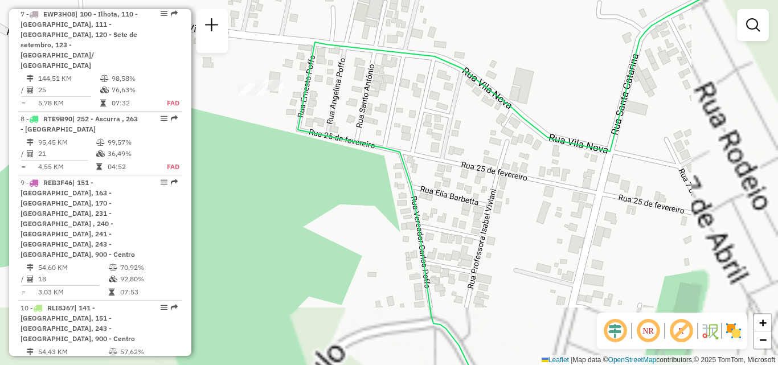
drag, startPoint x: 331, startPoint y: 153, endPoint x: 404, endPoint y: 150, distance: 73.0
click at [409, 153] on div "Janela de atendimento Grade de atendimento Capacidade Transportadoras Veículos …" at bounding box center [389, 182] width 778 height 365
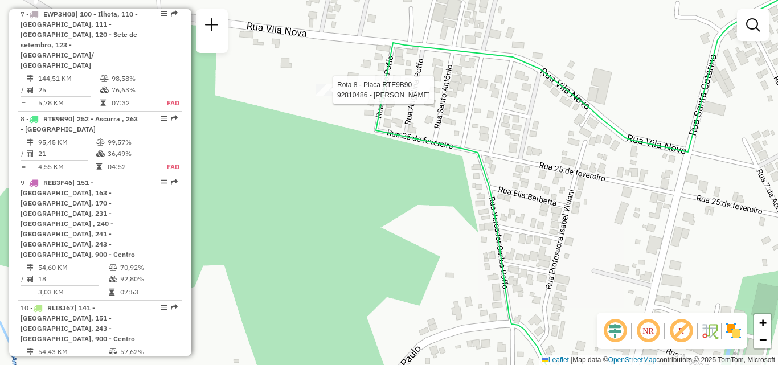
select select "**********"
